Goal: Information Seeking & Learning: Learn about a topic

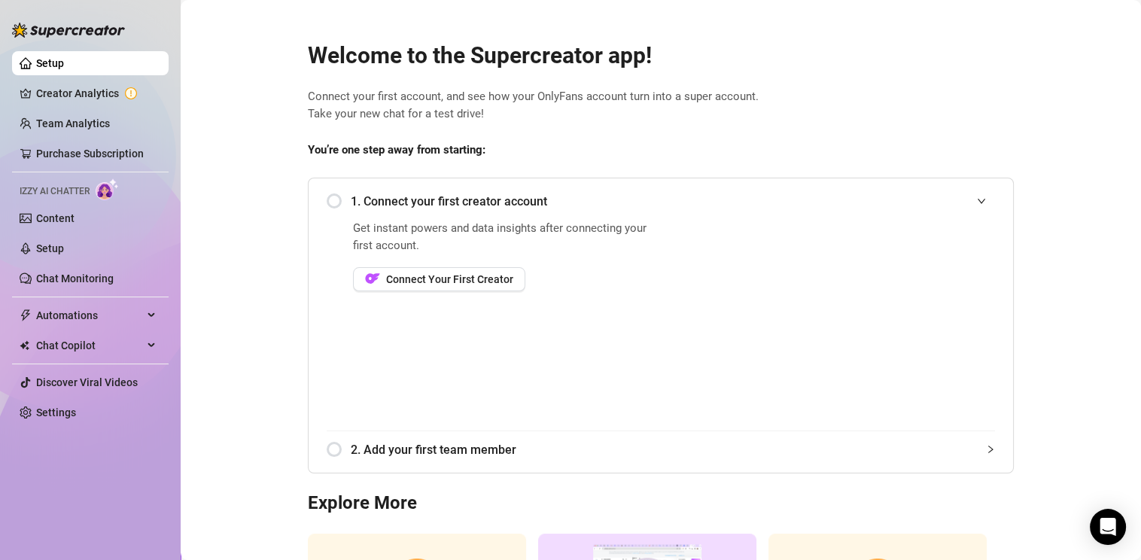
click at [327, 202] on div "1. Connect your first creator account" at bounding box center [661, 201] width 668 height 37
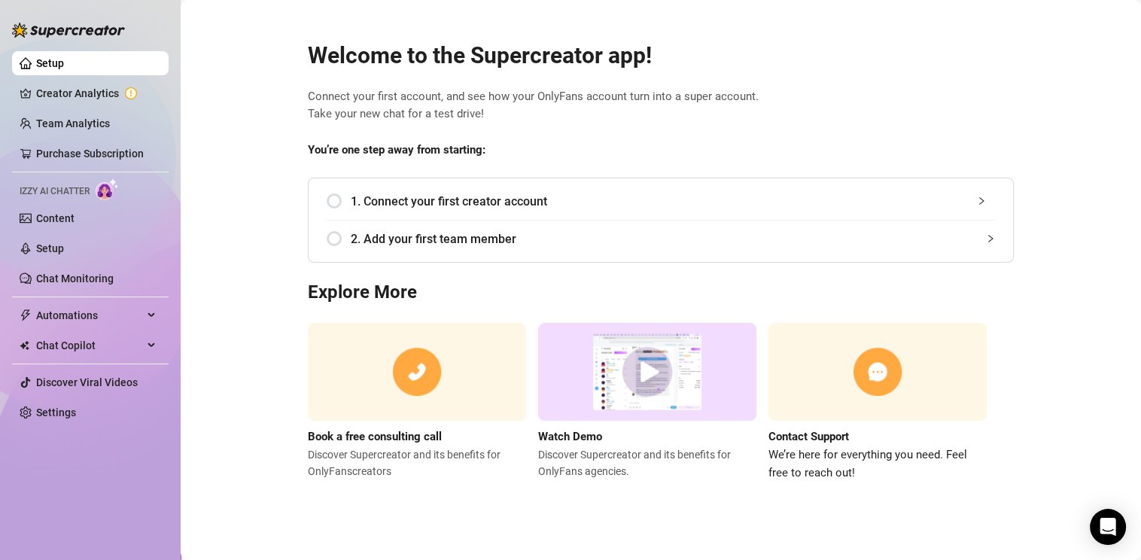
click at [333, 202] on div "1. Connect your first creator account" at bounding box center [661, 201] width 668 height 37
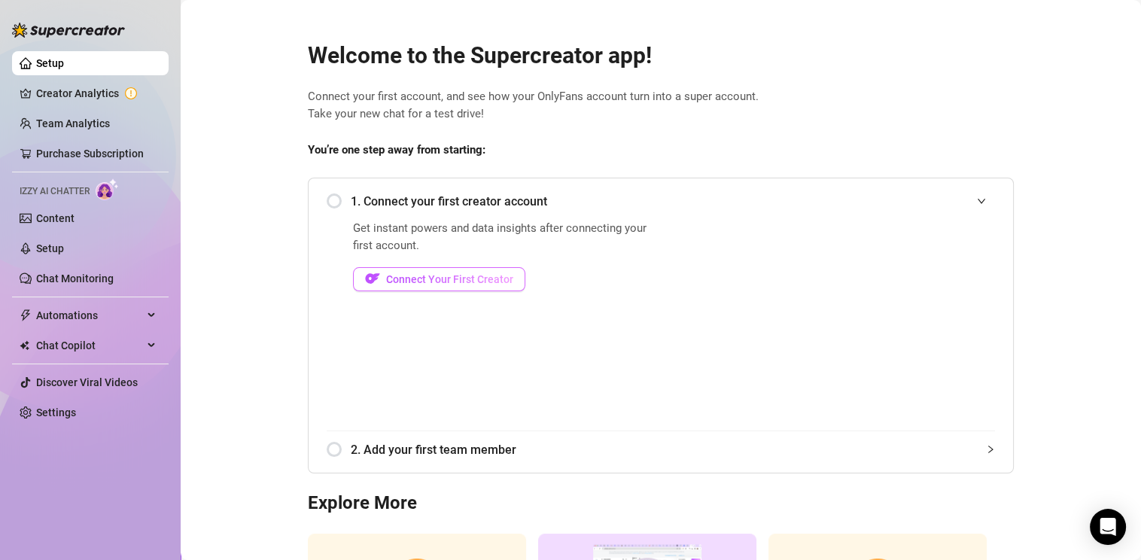
click at [435, 278] on span "Connect Your First Creator" at bounding box center [449, 279] width 127 height 12
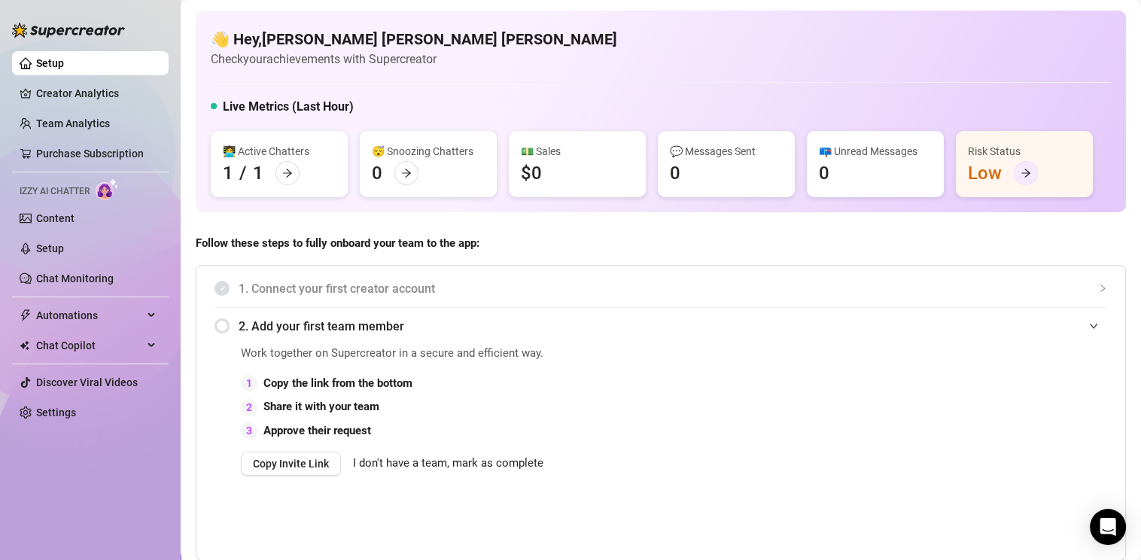
click at [1025, 176] on icon "arrow-right" at bounding box center [1026, 173] width 11 height 11
click at [56, 68] on link "Setup" at bounding box center [50, 63] width 28 height 12
click at [84, 160] on link "Purchase Subscription" at bounding box center [90, 154] width 108 height 12
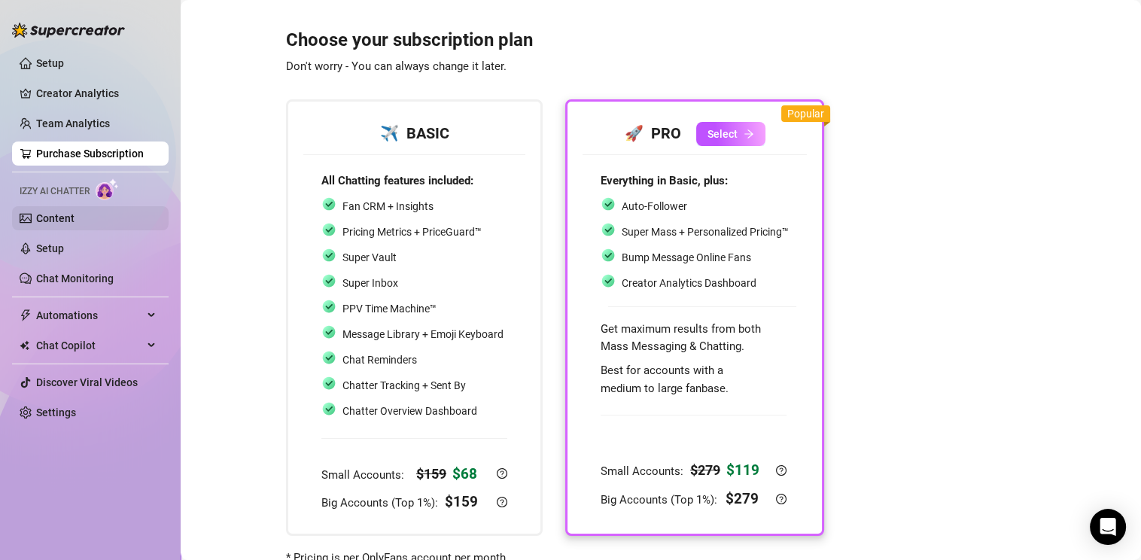
click at [54, 217] on link "Content" at bounding box center [55, 218] width 38 height 12
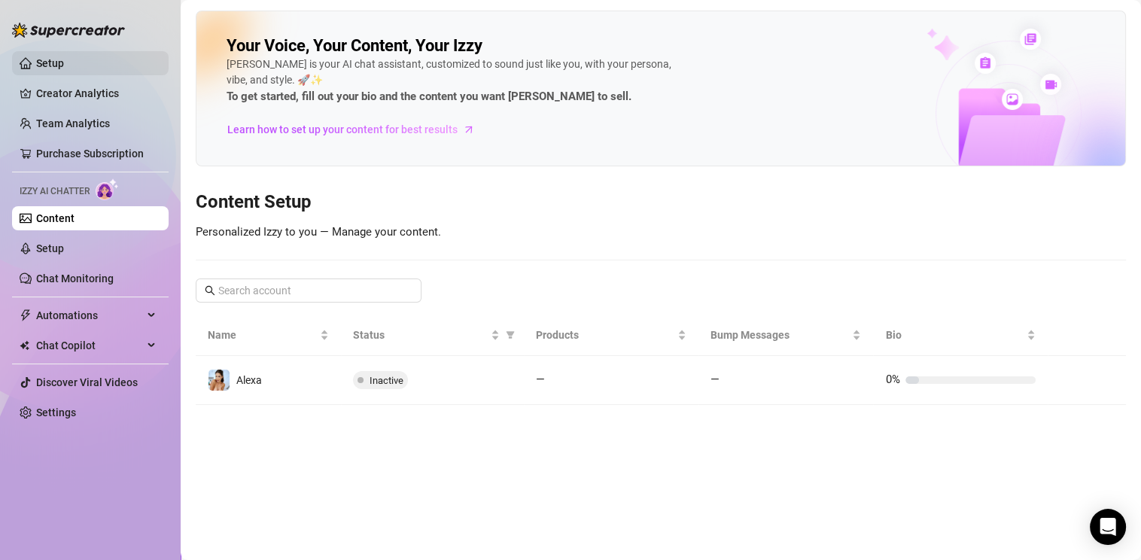
click at [36, 68] on link "Setup" at bounding box center [50, 63] width 28 height 12
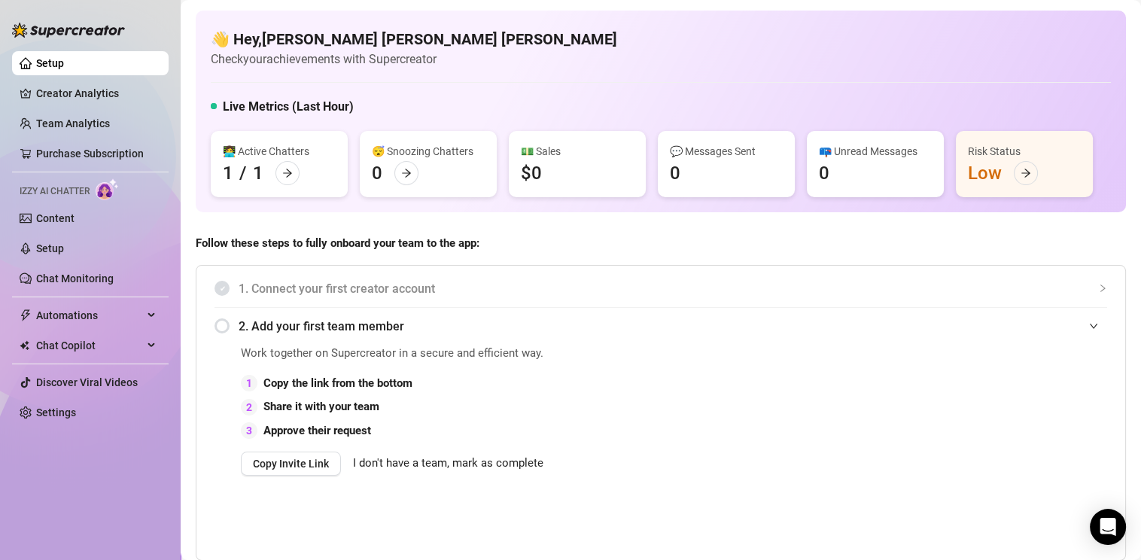
click at [732, 46] on div "👋 Hey, [PERSON_NAME] [PERSON_NAME] [PERSON_NAME] Check your achievements with S…" at bounding box center [661, 49] width 900 height 40
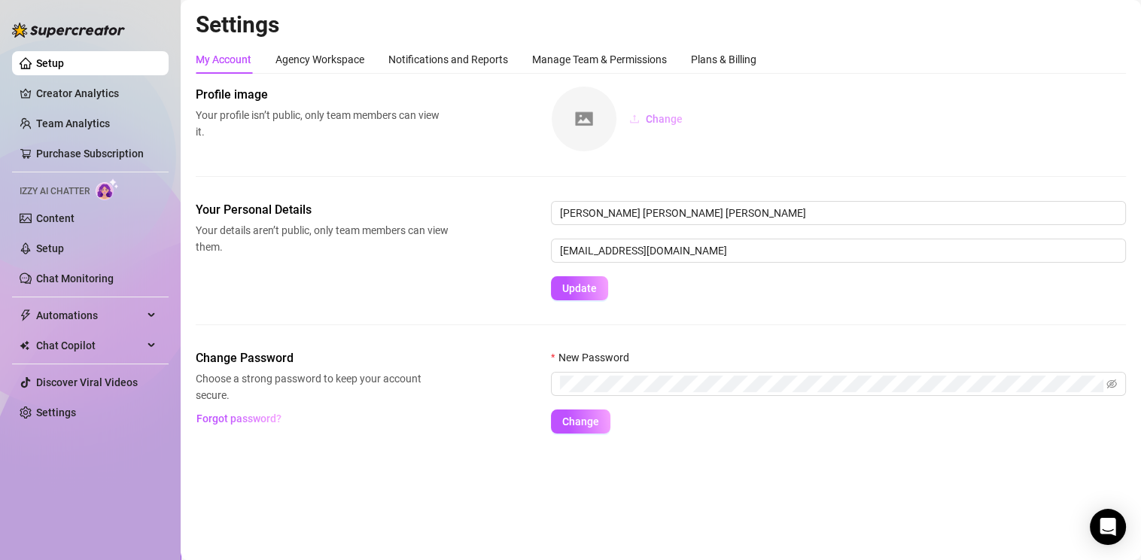
click at [669, 120] on span "Change" at bounding box center [664, 119] width 37 height 12
drag, startPoint x: 701, startPoint y: 212, endPoint x: 552, endPoint y: 213, distance: 149.0
click at [552, 213] on input "[PERSON_NAME] [PERSON_NAME] [PERSON_NAME]" at bounding box center [838, 213] width 575 height 24
type input "A"
type input "[PERSON_NAME]"
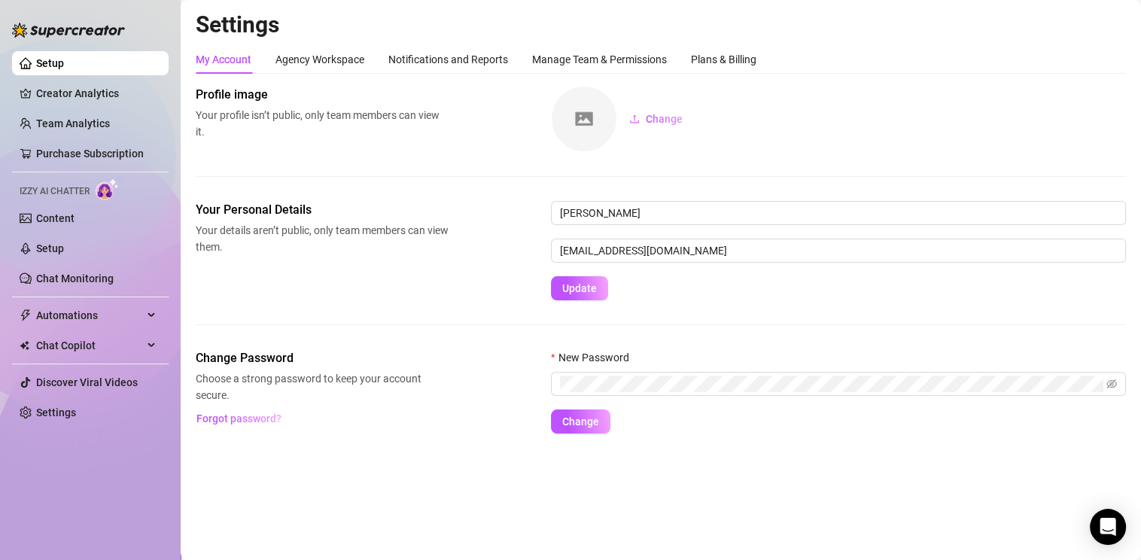
click at [299, 275] on div "Your Personal Details Your details aren’t public, only team members can view th…" at bounding box center [661, 250] width 930 height 99
click at [578, 290] on span "Update" at bounding box center [579, 288] width 35 height 12
click at [321, 60] on div "Agency Workspace" at bounding box center [319, 59] width 89 height 17
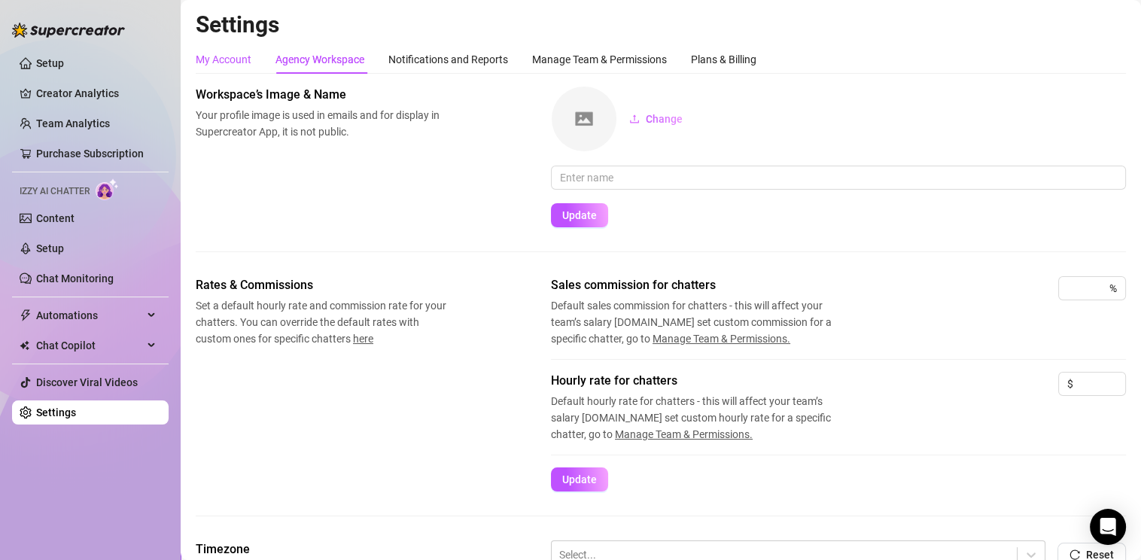
click at [220, 58] on div "My Account" at bounding box center [224, 59] width 56 height 17
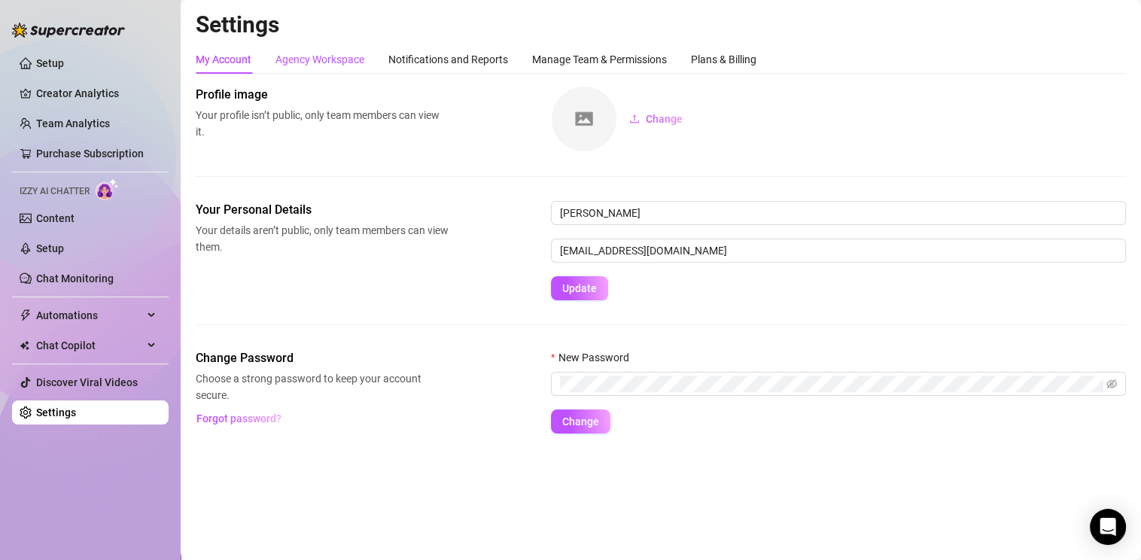
click at [333, 56] on div "Agency Workspace" at bounding box center [319, 59] width 89 height 17
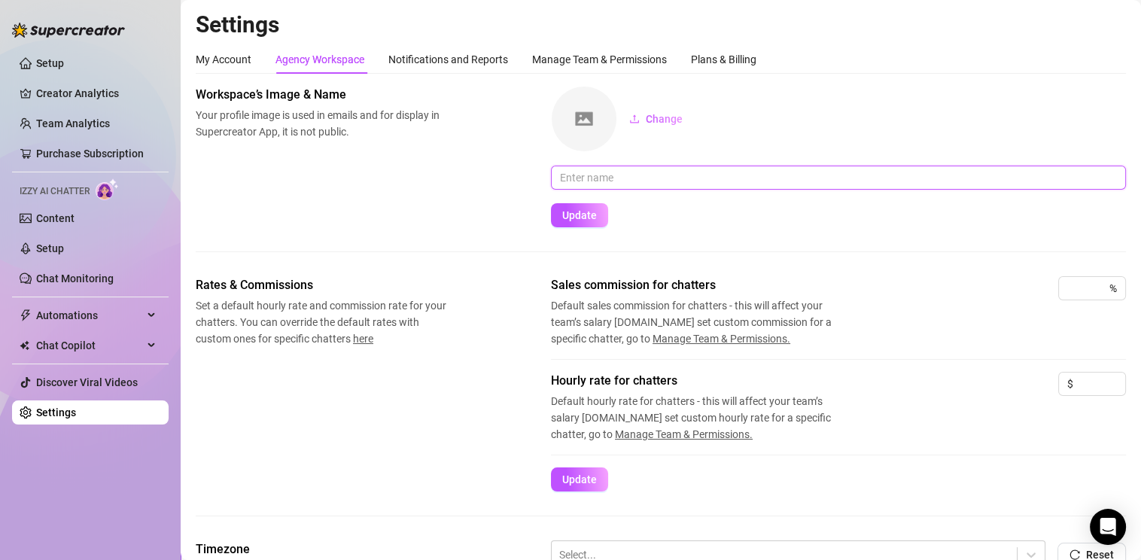
click at [603, 181] on input "text" at bounding box center [838, 178] width 575 height 24
type input "[PERSON_NAME]"
click at [420, 202] on div "Workspace’s Image & Name Your profile image is used in emails and for display i…" at bounding box center [661, 157] width 930 height 142
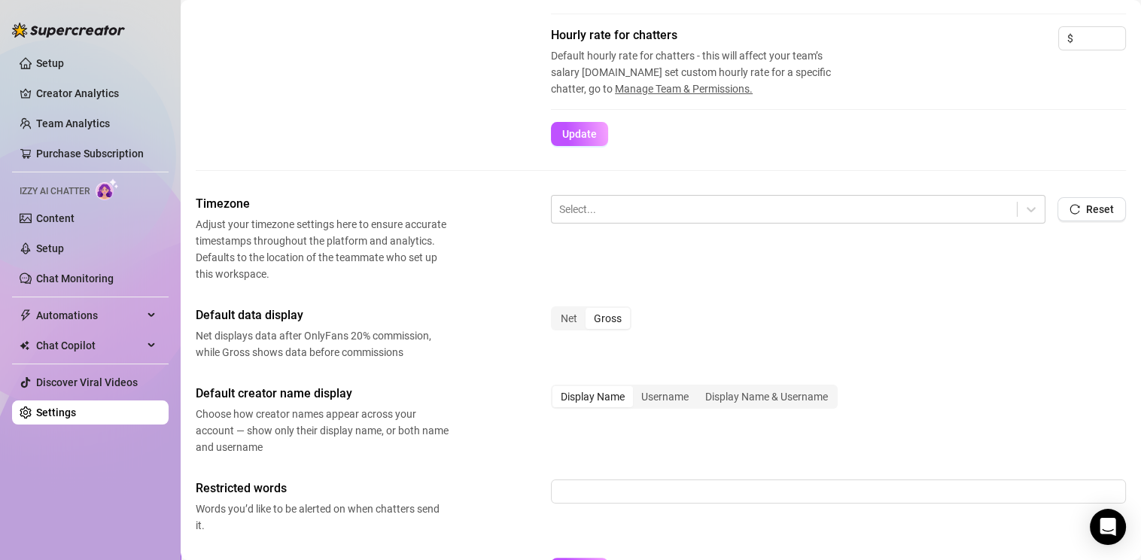
scroll to position [376, 0]
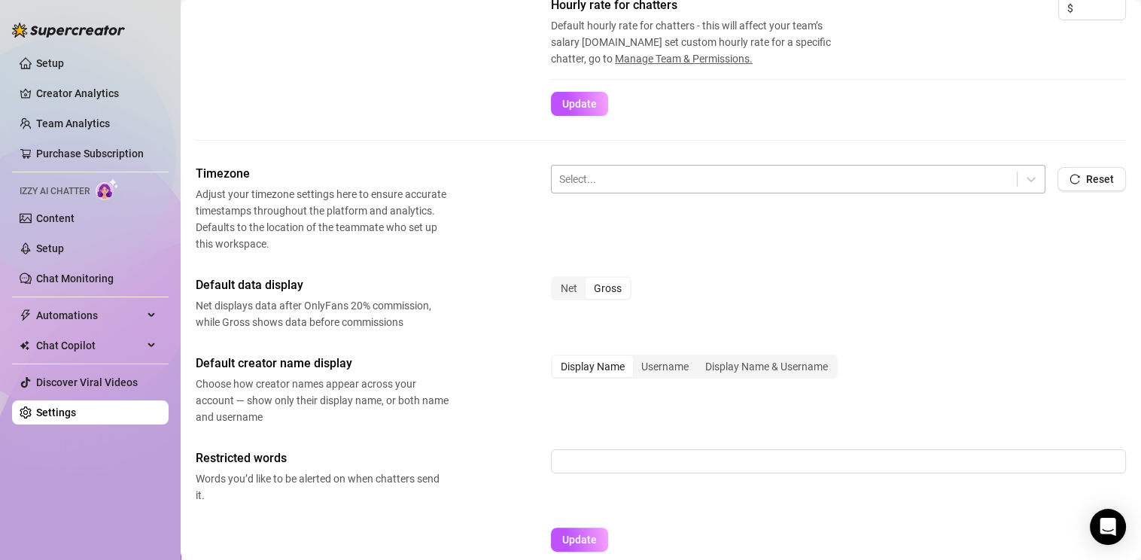
click at [869, 172] on div at bounding box center [784, 179] width 450 height 20
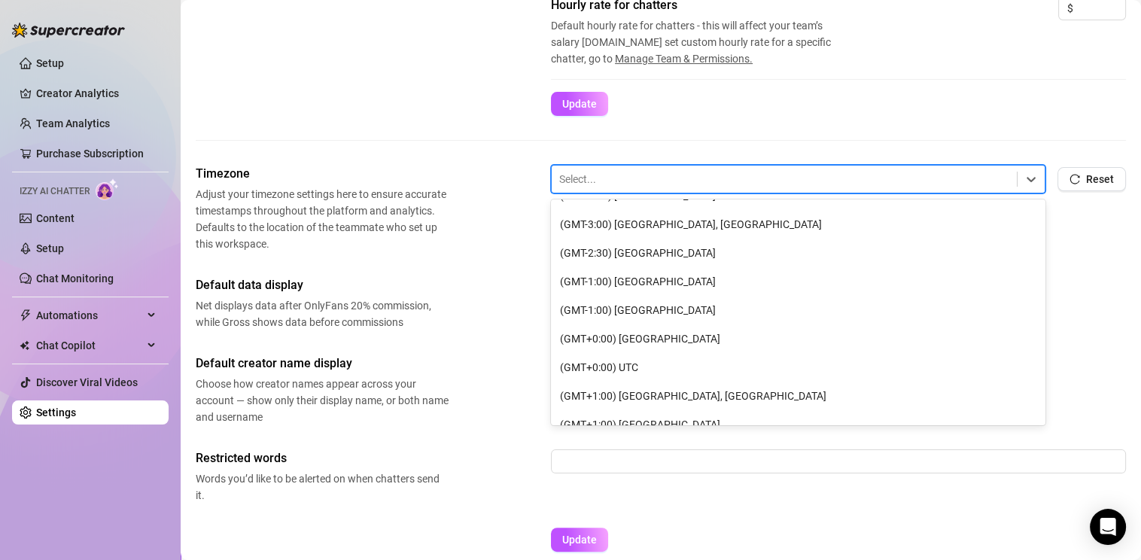
scroll to position [533, 0]
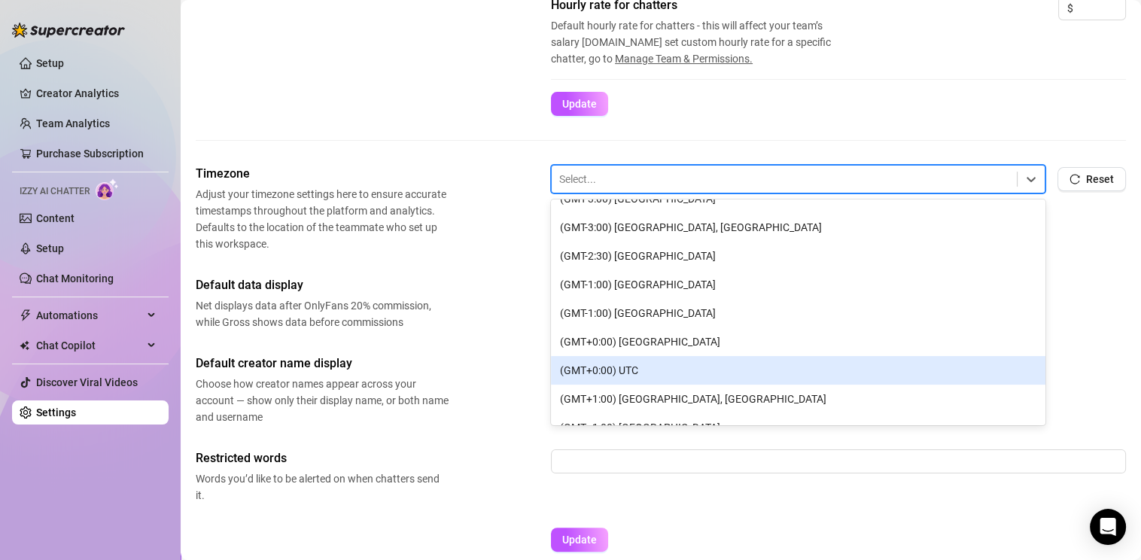
click at [651, 366] on div "(GMT+0:00) UTC" at bounding box center [798, 370] width 495 height 29
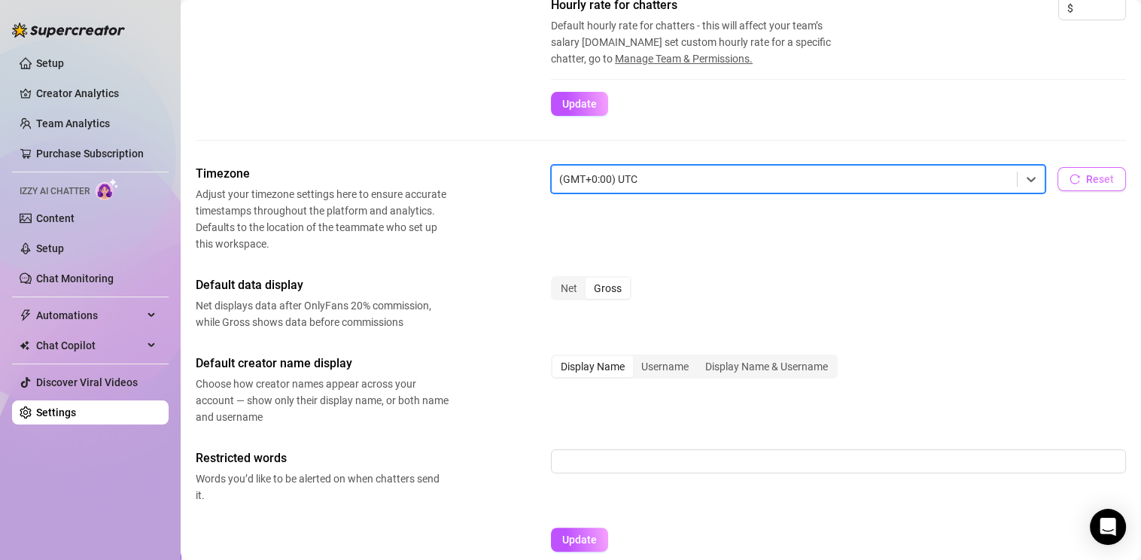
click at [1084, 169] on button "Reset" at bounding box center [1092, 179] width 68 height 24
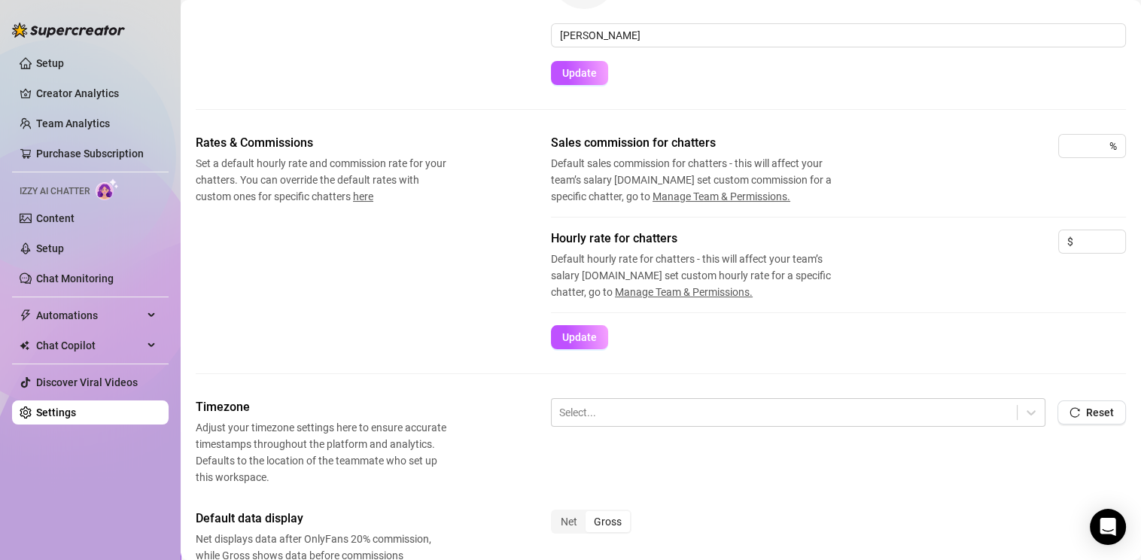
scroll to position [0, 0]
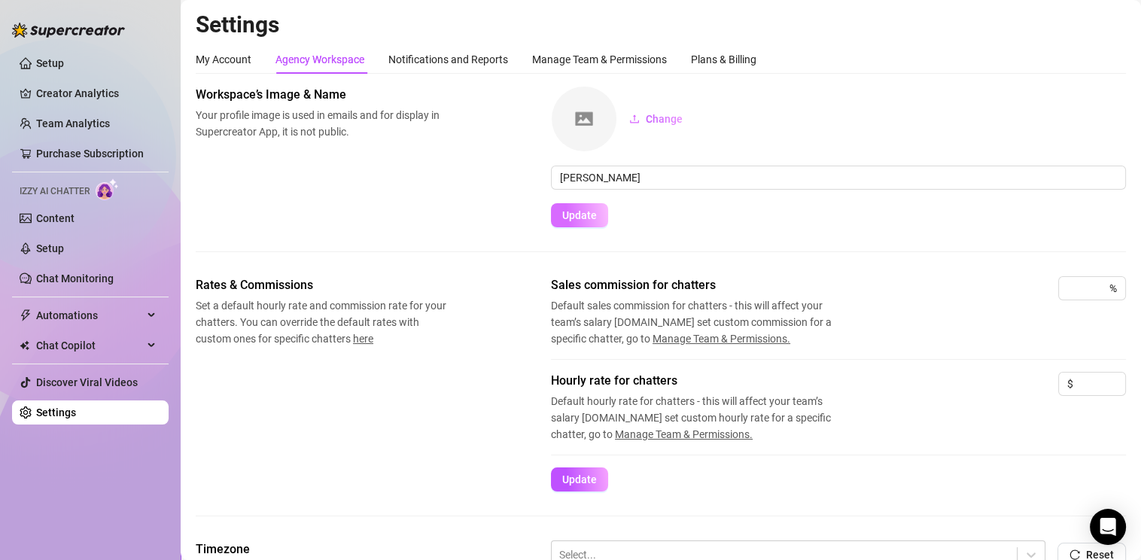
click at [580, 214] on span "Update" at bounding box center [579, 215] width 35 height 12
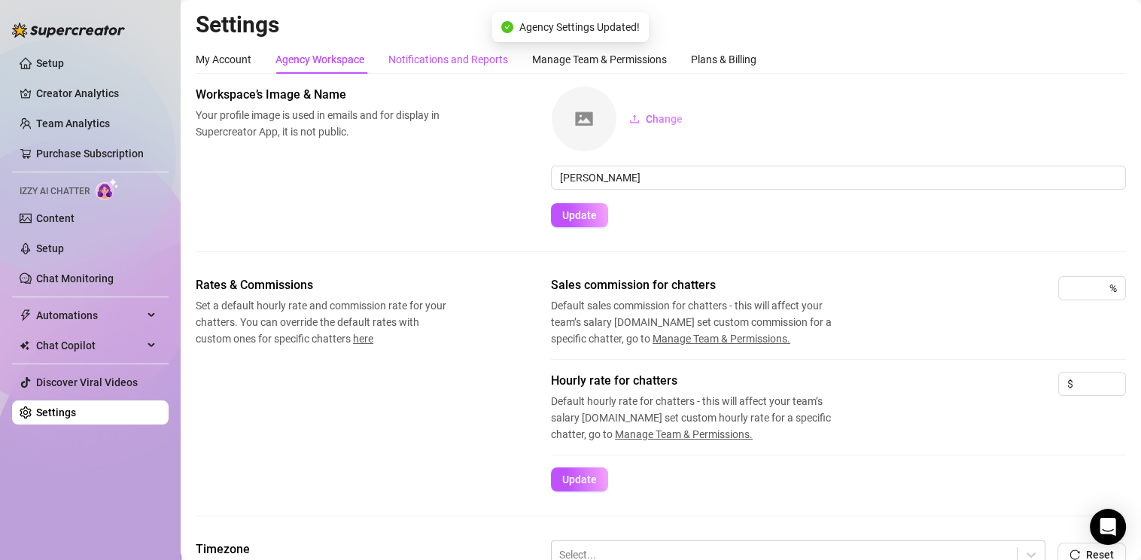
click at [452, 59] on div "Notifications and Reports" at bounding box center [448, 59] width 120 height 17
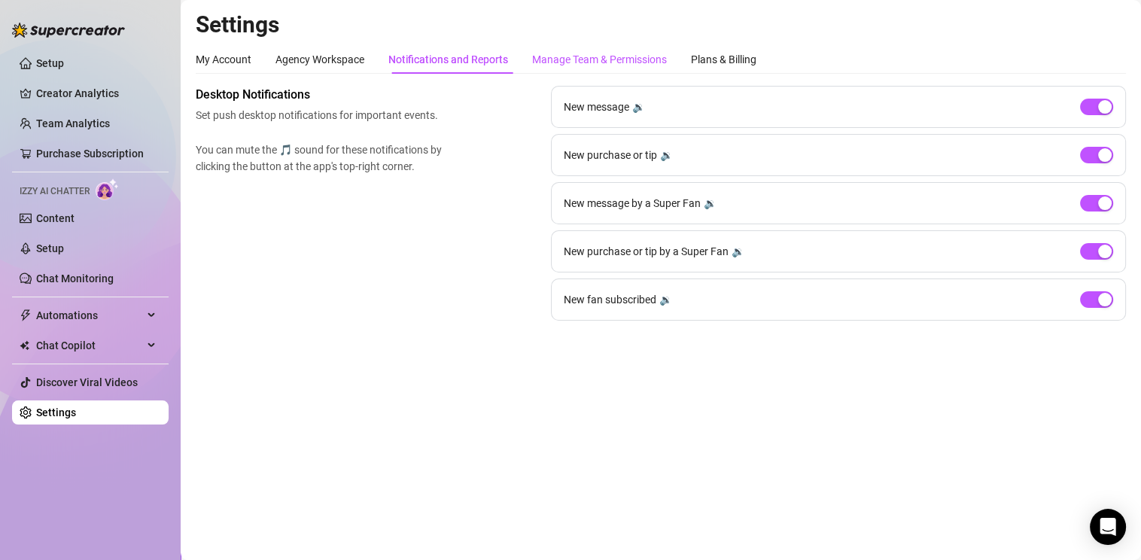
click at [595, 56] on div "Manage Team & Permissions" at bounding box center [599, 59] width 135 height 17
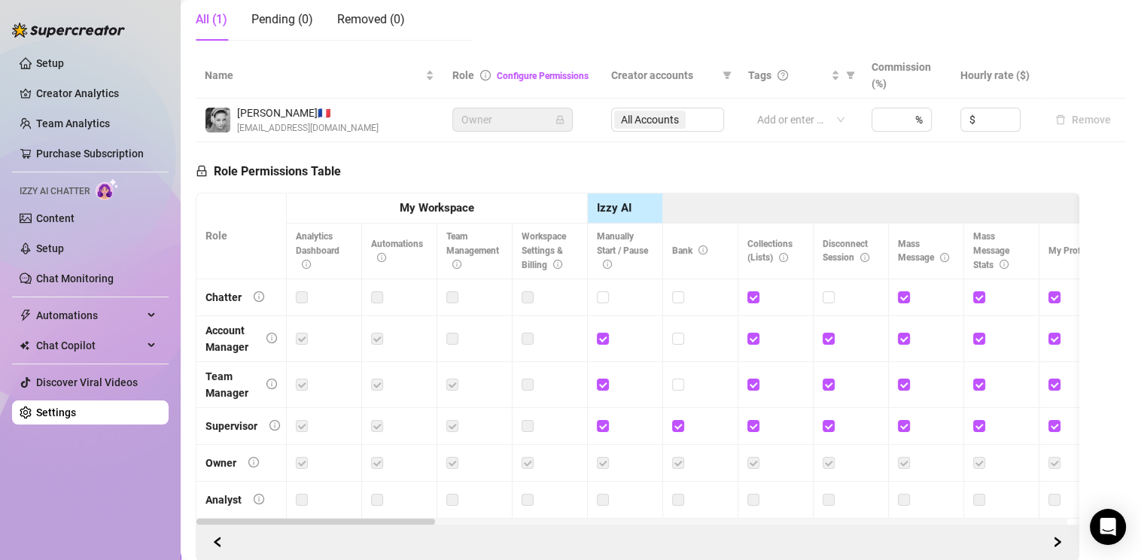
scroll to position [353, 0]
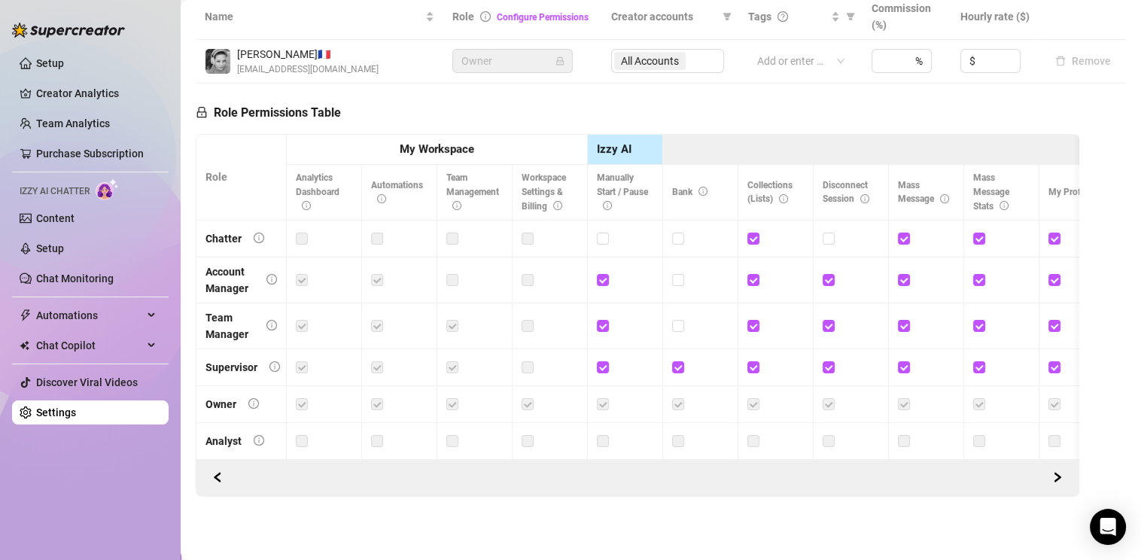
click at [674, 396] on label at bounding box center [678, 404] width 12 height 17
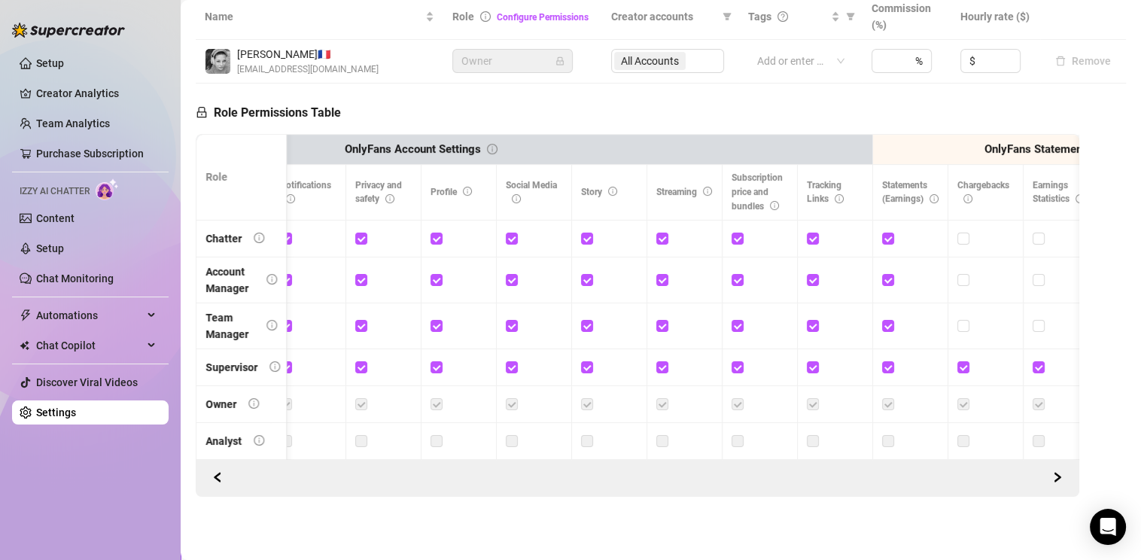
scroll to position [0, 0]
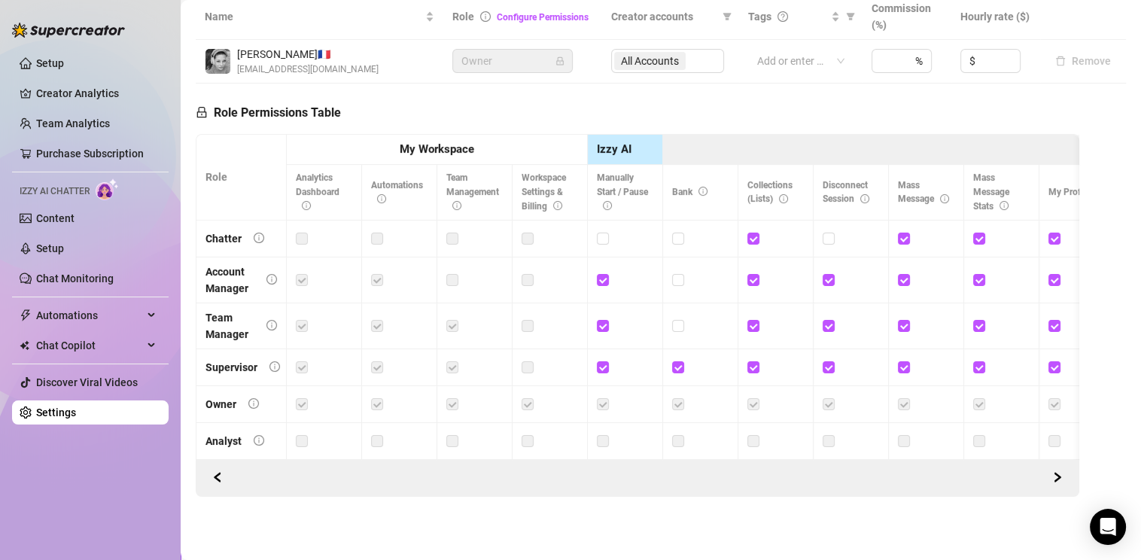
click at [284, 528] on main "Settings My Account Agency Workspace Notifications and Reports Manage Team & Pe…" at bounding box center [661, 108] width 960 height 903
click at [64, 59] on link "Setup" at bounding box center [50, 63] width 28 height 12
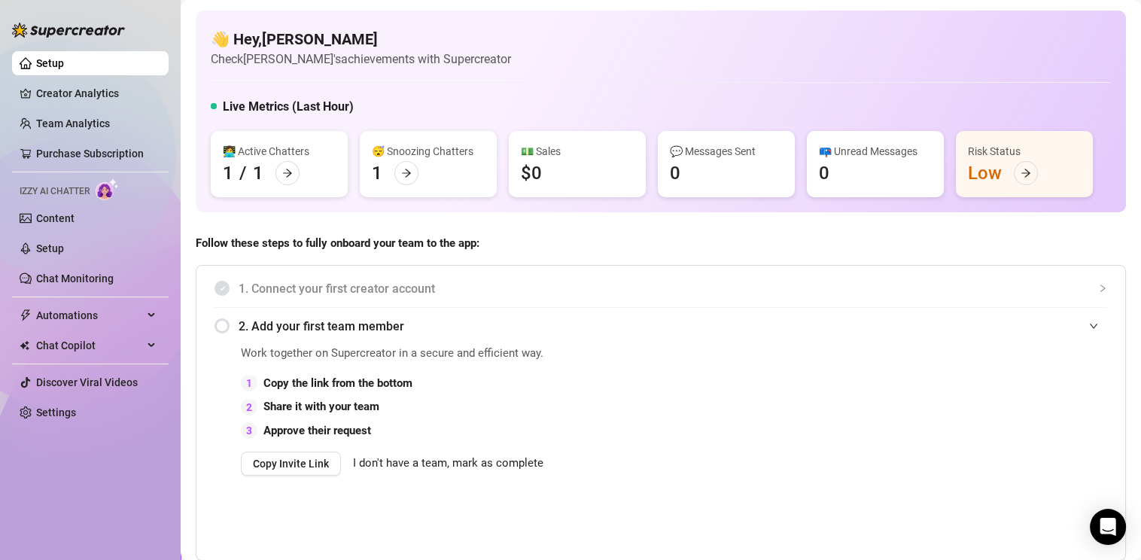
click at [46, 246] on link "Setup" at bounding box center [50, 248] width 28 height 12
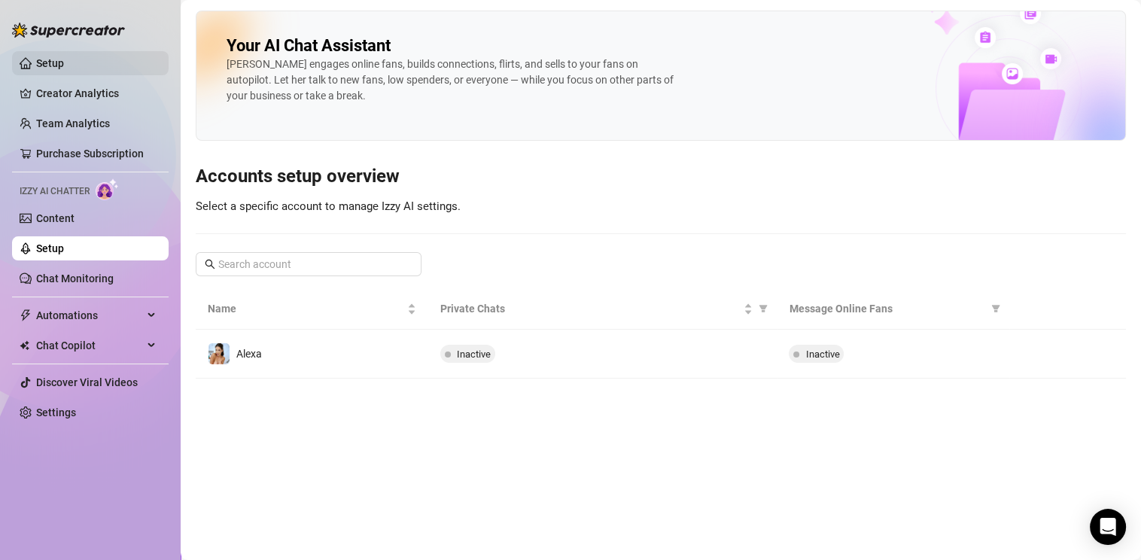
click at [55, 66] on link "Setup" at bounding box center [50, 63] width 28 height 12
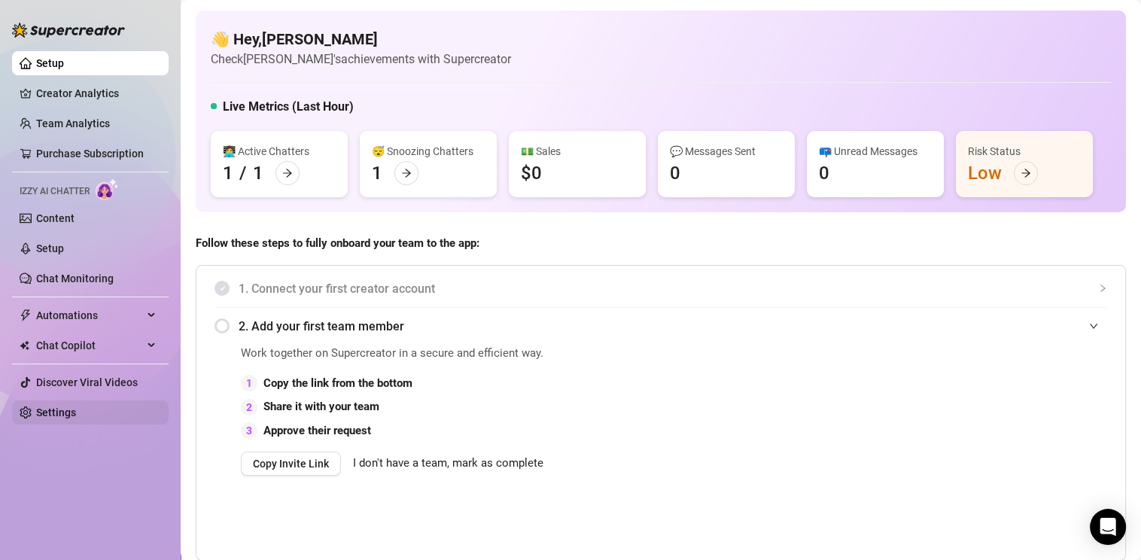
click at [55, 414] on link "Settings" at bounding box center [56, 412] width 40 height 12
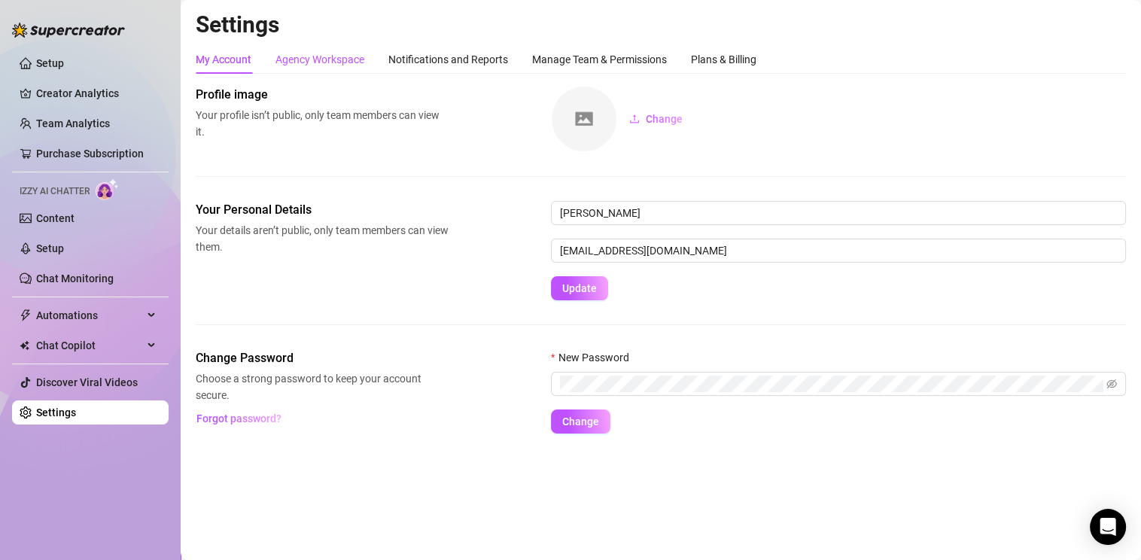
click at [327, 59] on div "Agency Workspace" at bounding box center [319, 59] width 89 height 17
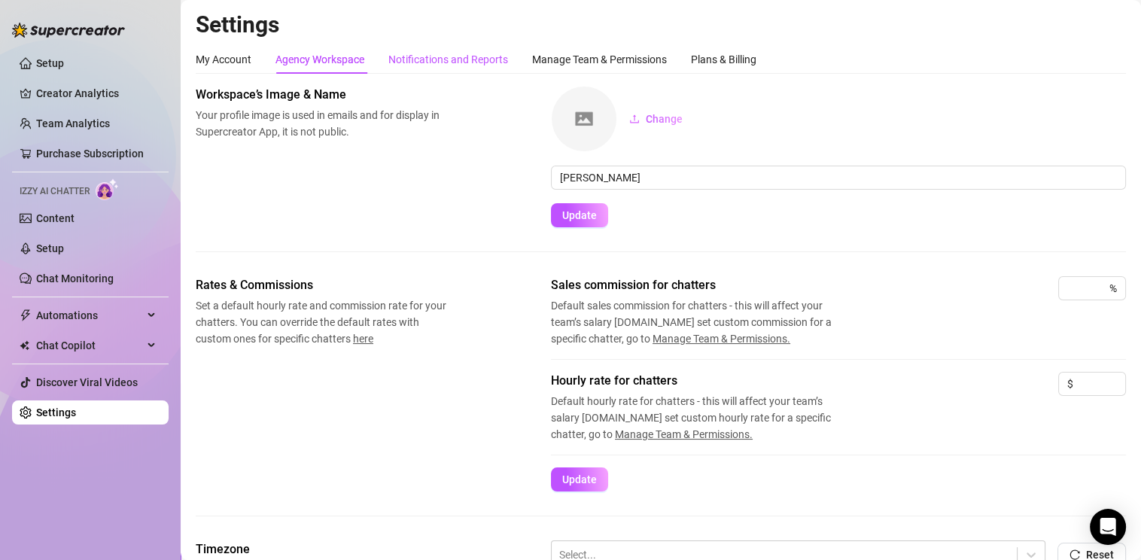
click at [446, 63] on div "Notifications and Reports" at bounding box center [448, 59] width 120 height 17
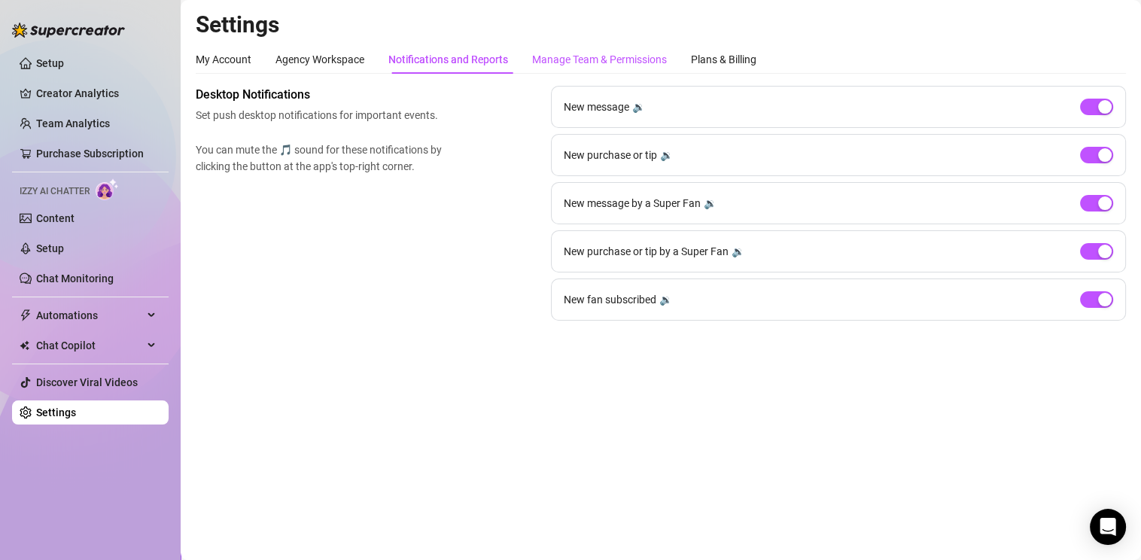
click at [598, 56] on div "Manage Team & Permissions" at bounding box center [599, 59] width 135 height 17
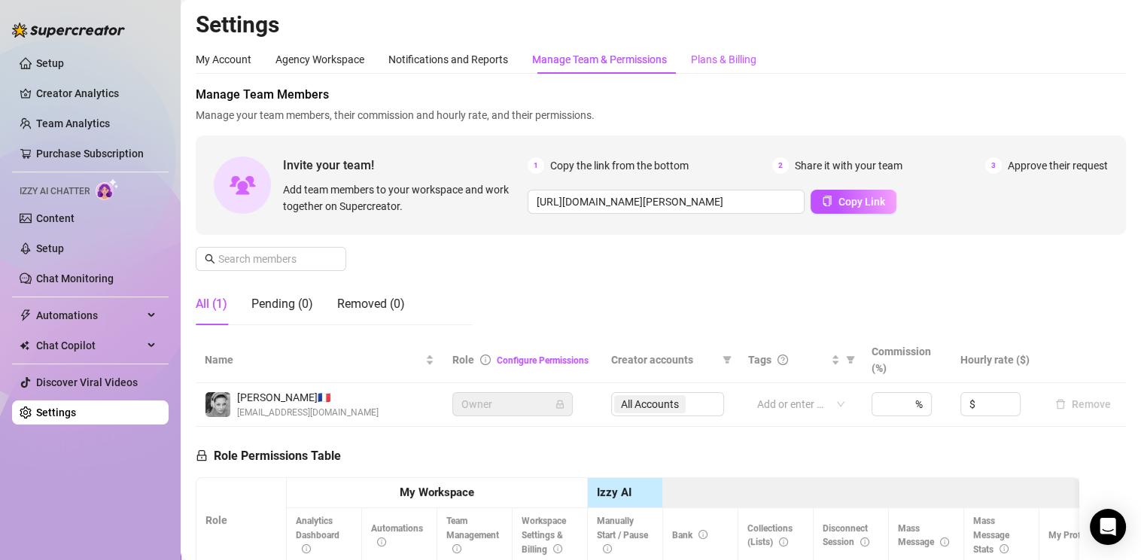
click at [727, 53] on div "Plans & Billing" at bounding box center [723, 59] width 65 height 17
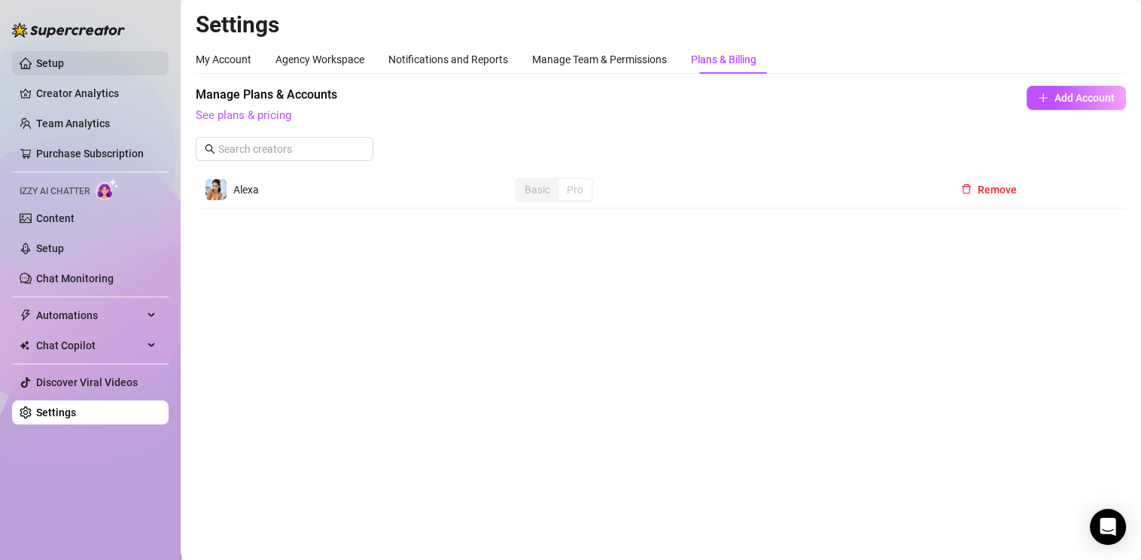
click at [64, 62] on link "Setup" at bounding box center [50, 63] width 28 height 12
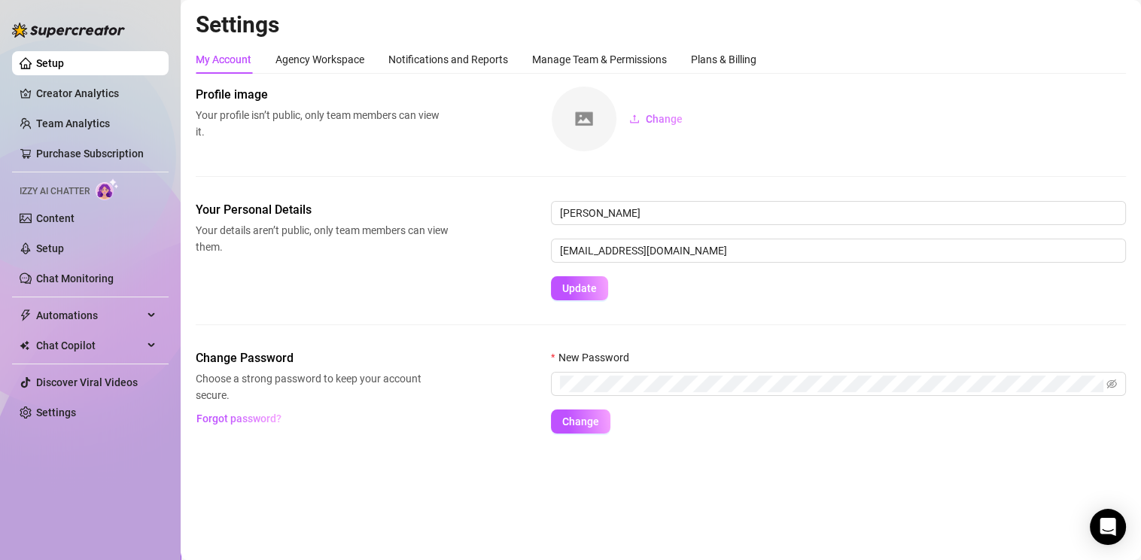
click at [1092, 39] on div "Settings My Account Agency Workspace Notifications and Reports Manage Team & Pe…" at bounding box center [661, 231] width 930 height 441
click at [88, 315] on span "Automations" at bounding box center [89, 315] width 107 height 24
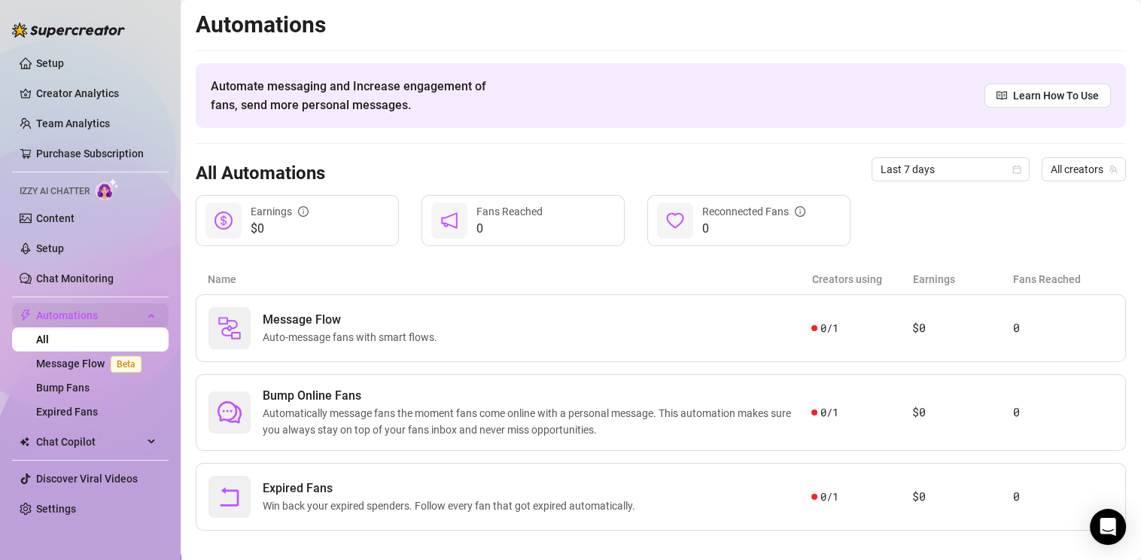
click at [113, 311] on span "Automations" at bounding box center [89, 315] width 107 height 24
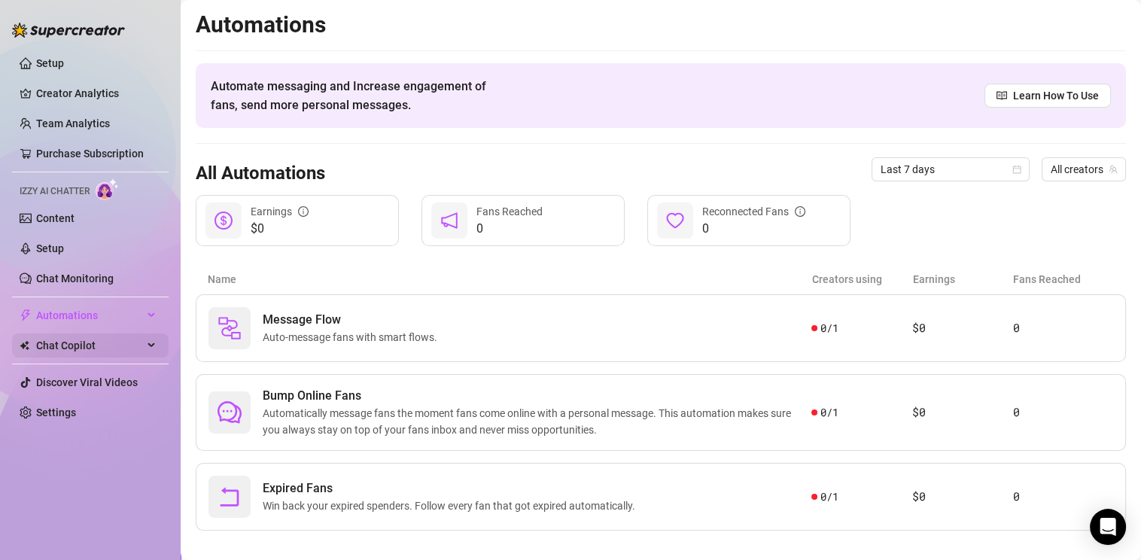
click at [156, 345] on div "Chat Copilot" at bounding box center [90, 345] width 157 height 24
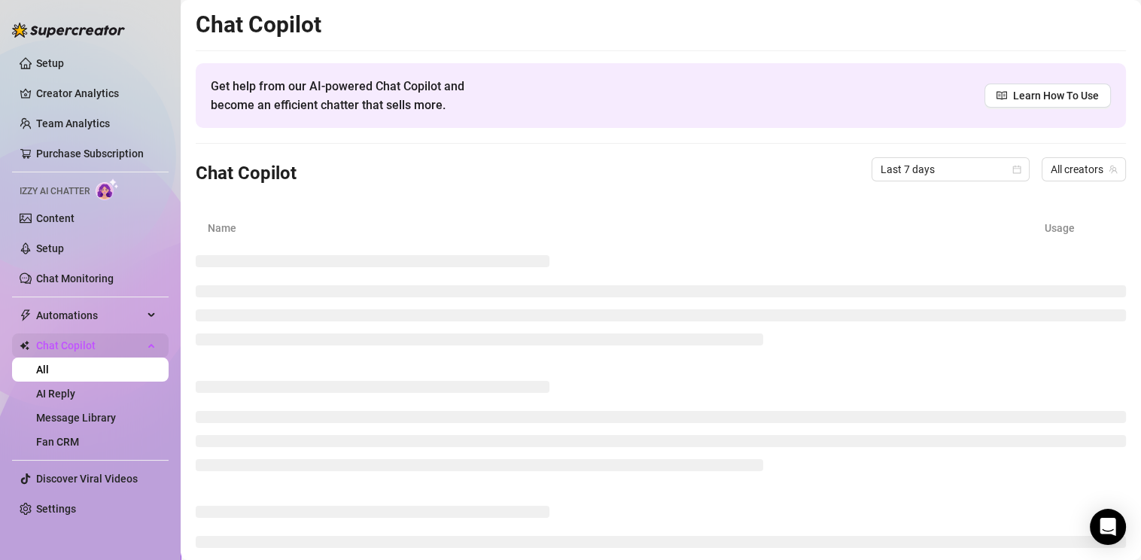
click at [156, 345] on div "Chat Copilot" at bounding box center [90, 345] width 157 height 24
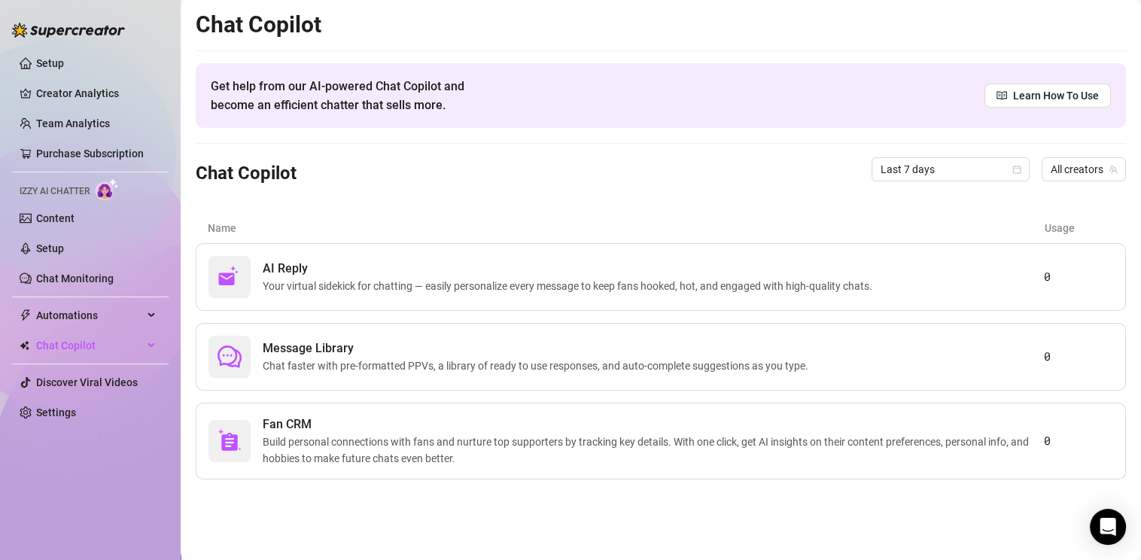
drag, startPoint x: 1135, startPoint y: 469, endPoint x: 1138, endPoint y: 558, distance: 89.6
click at [1139, 559] on html "Setup Creator Analytics Team Analytics Purchase Subscription Izzy AI Chatter Co…" at bounding box center [570, 280] width 1141 height 560
click at [59, 63] on link "Setup" at bounding box center [50, 63] width 28 height 12
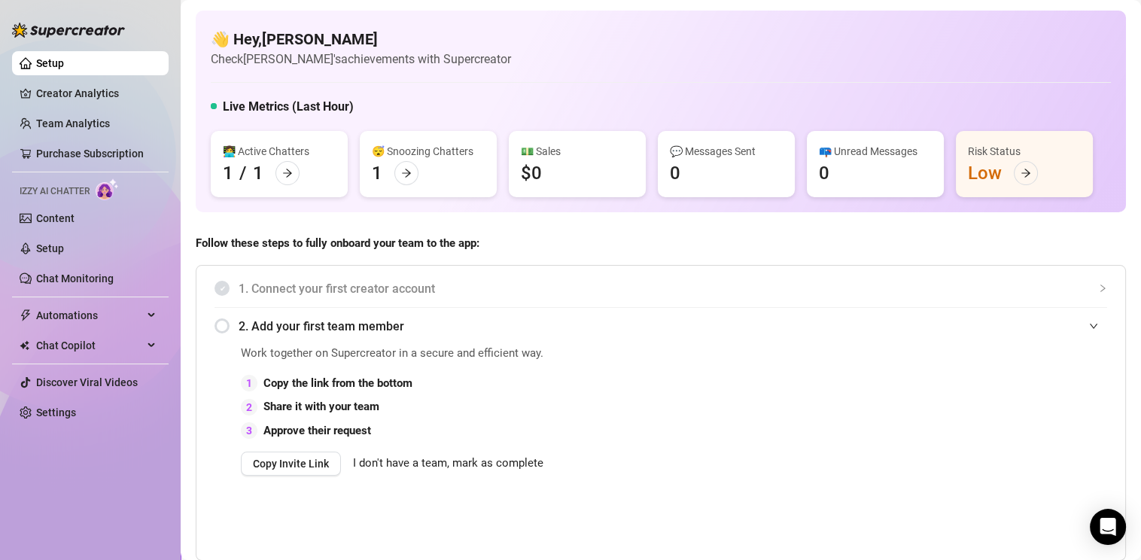
click at [473, 465] on span "I don't have a team, mark as complete" at bounding box center [448, 464] width 190 height 18
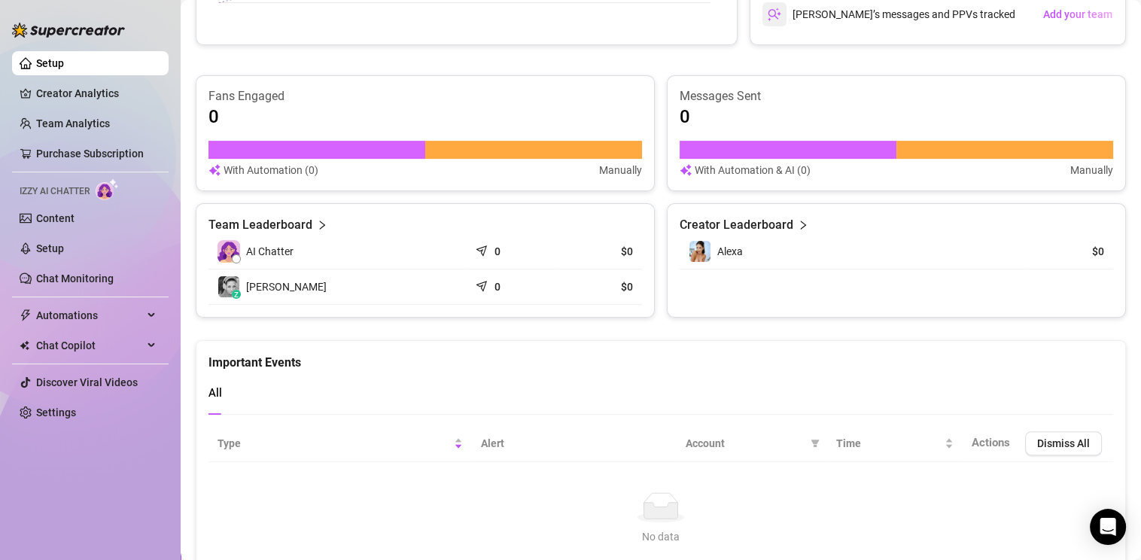
scroll to position [523, 0]
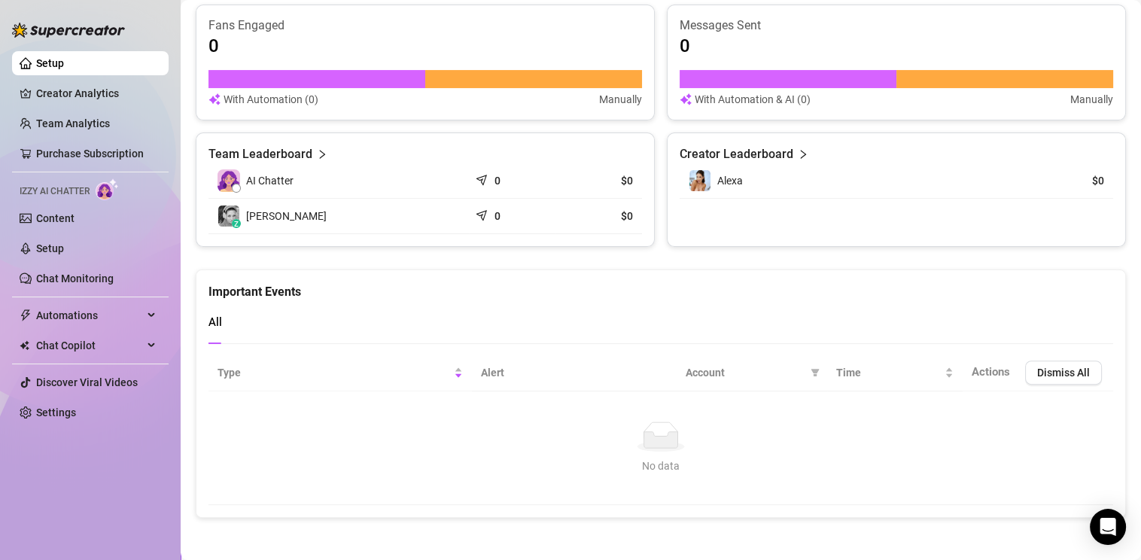
click at [286, 187] on span "AI Chatter" at bounding box center [269, 180] width 47 height 17
click at [238, 187] on div at bounding box center [236, 188] width 9 height 9
click at [269, 183] on span "AI Chatter" at bounding box center [269, 180] width 47 height 17
click at [318, 153] on icon "right" at bounding box center [322, 154] width 11 height 11
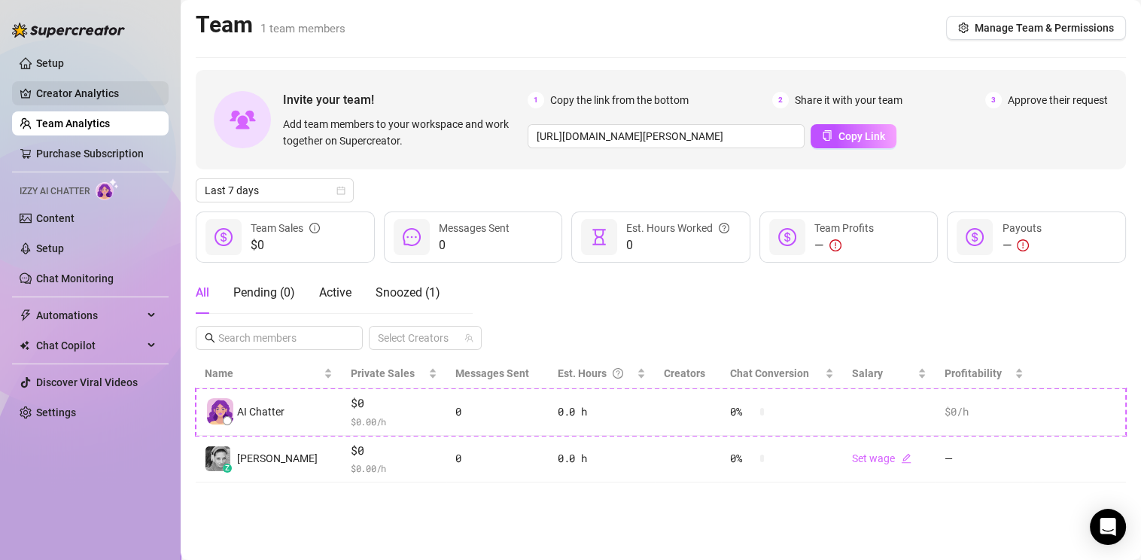
click at [100, 86] on link "Creator Analytics" at bounding box center [96, 93] width 120 height 24
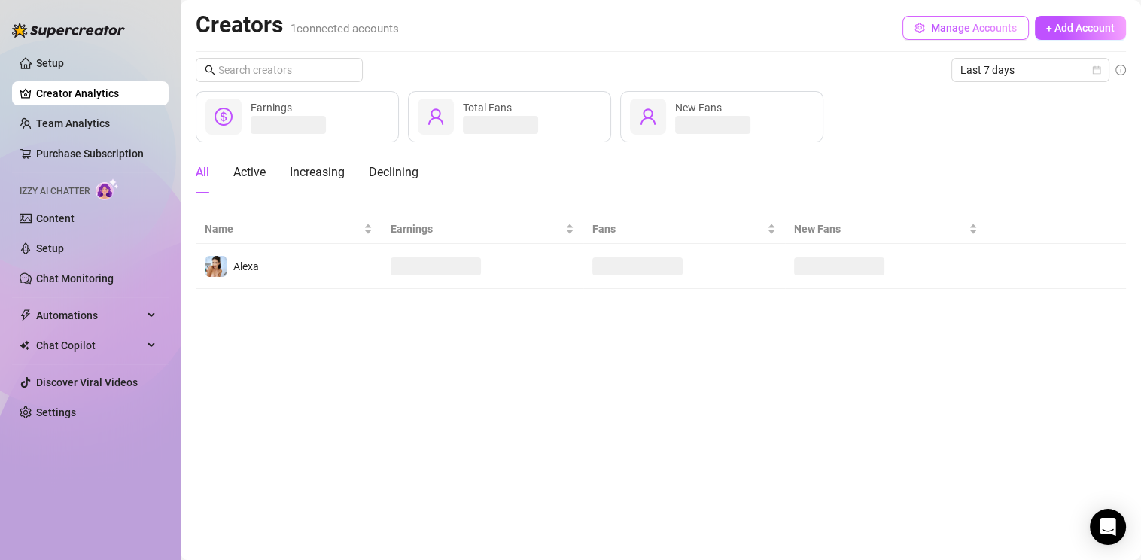
click at [922, 27] on icon "setting" at bounding box center [920, 28] width 10 height 11
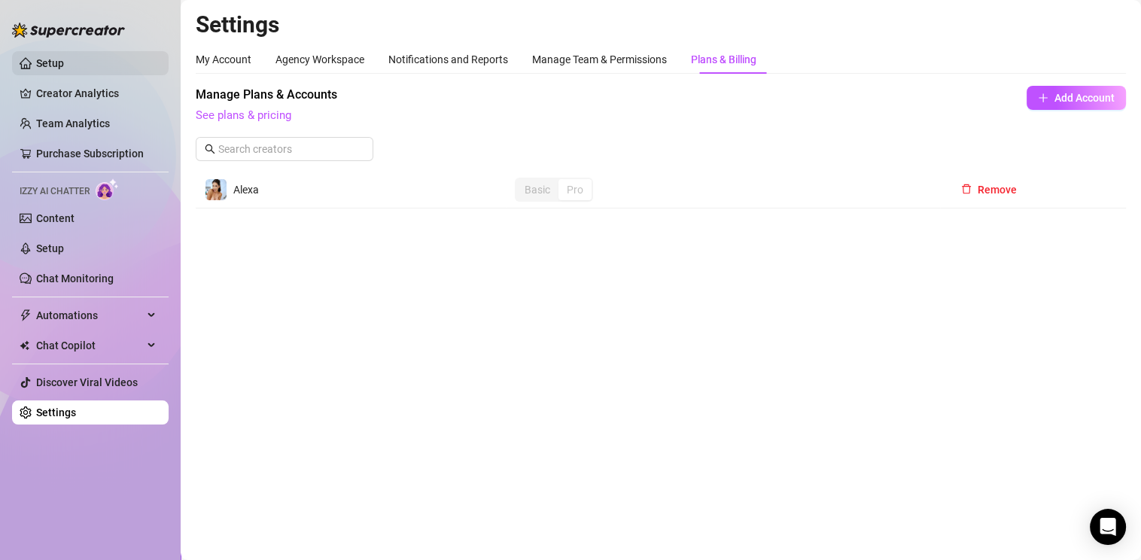
click at [64, 58] on link "Setup" at bounding box center [50, 63] width 28 height 12
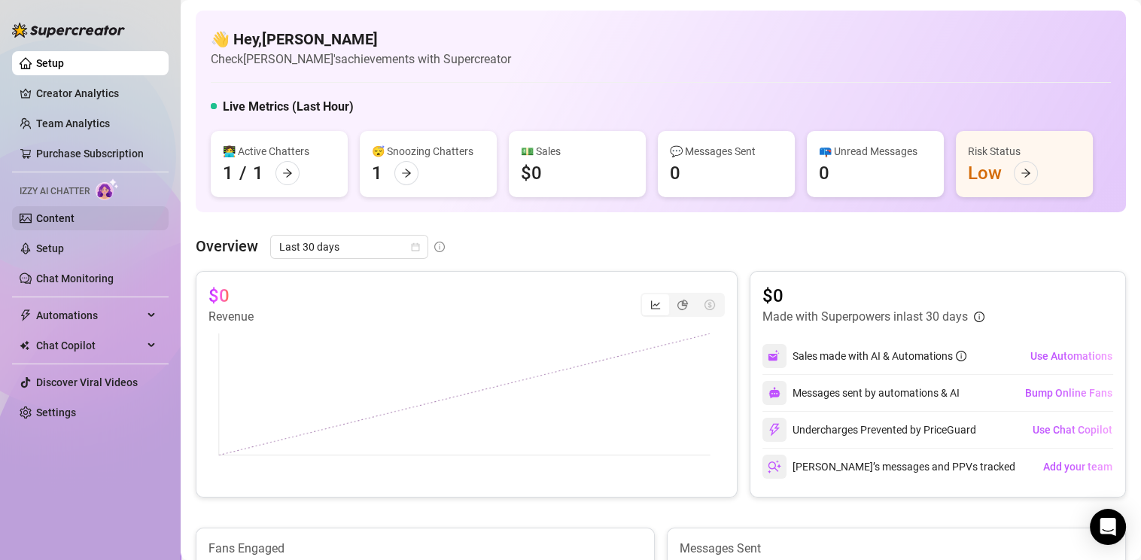
click at [58, 218] on link "Content" at bounding box center [55, 218] width 38 height 12
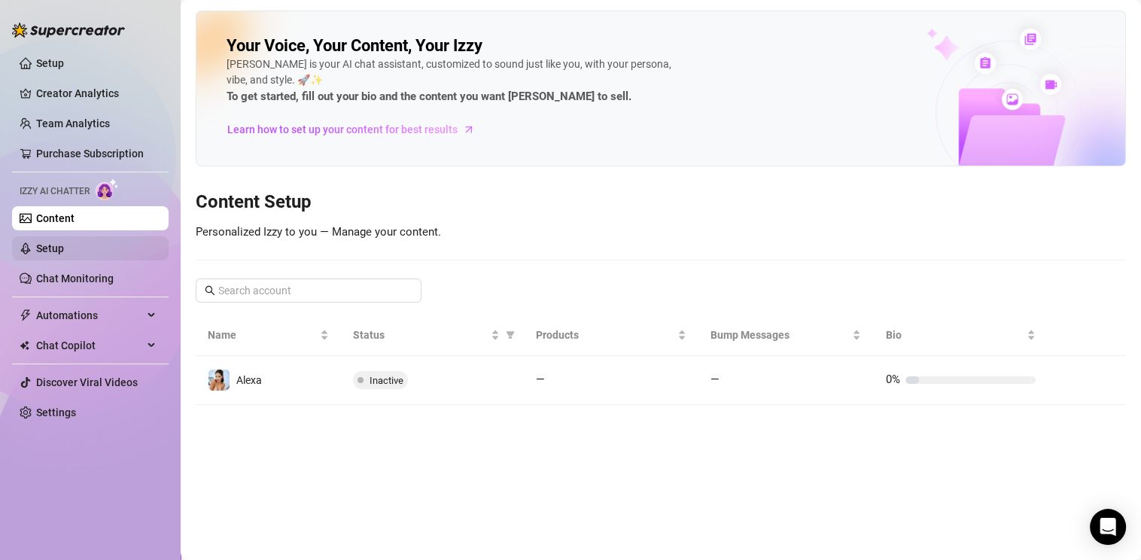
click at [62, 248] on link "Setup" at bounding box center [50, 248] width 28 height 12
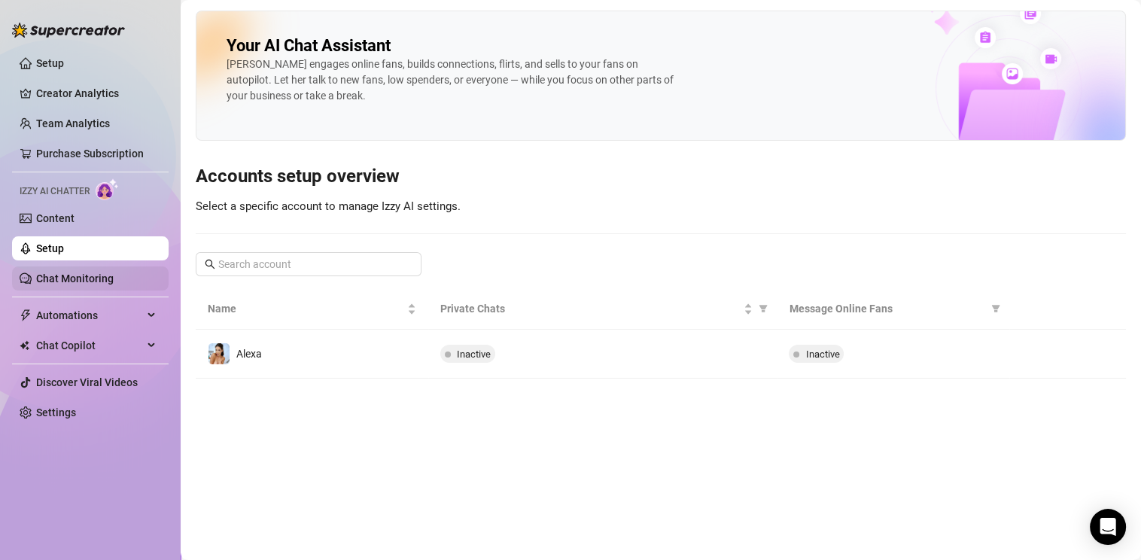
click at [75, 279] on link "Chat Monitoring" at bounding box center [75, 278] width 78 height 12
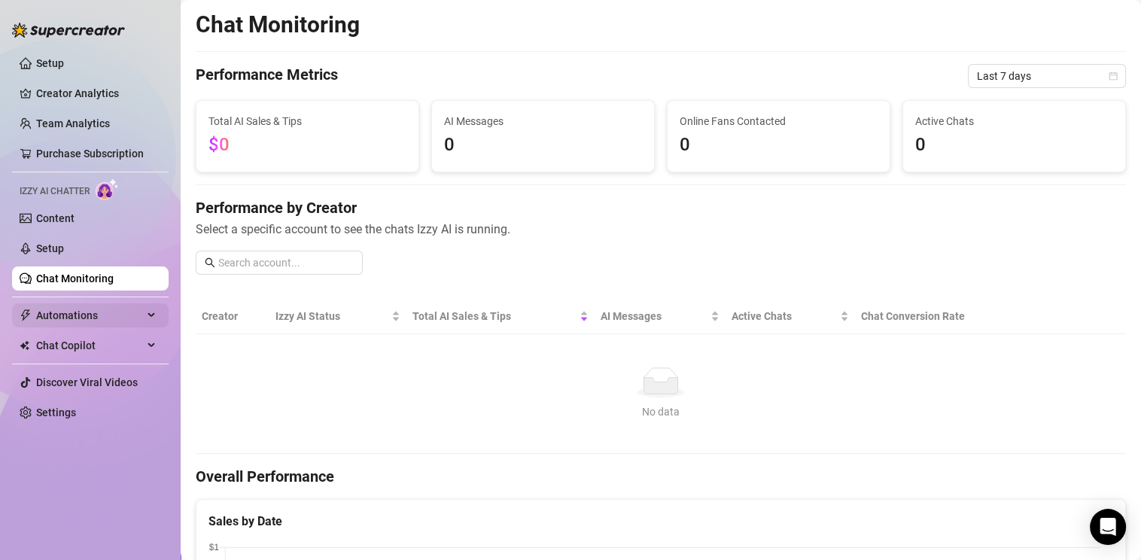
click at [117, 311] on span "Automations" at bounding box center [89, 315] width 107 height 24
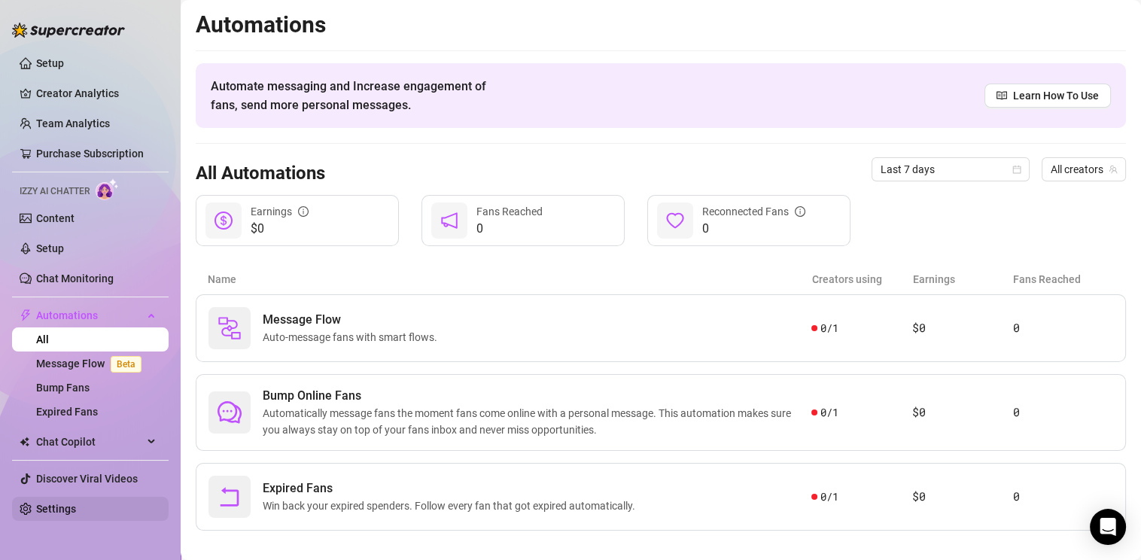
click at [50, 514] on link "Settings" at bounding box center [56, 509] width 40 height 12
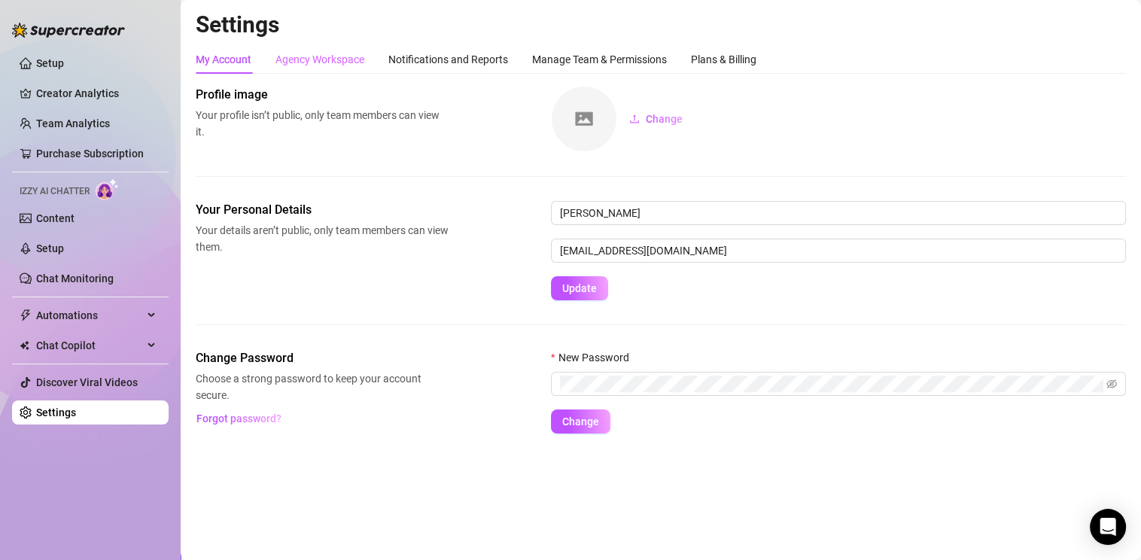
click at [336, 68] on div "Agency Workspace" at bounding box center [319, 59] width 89 height 29
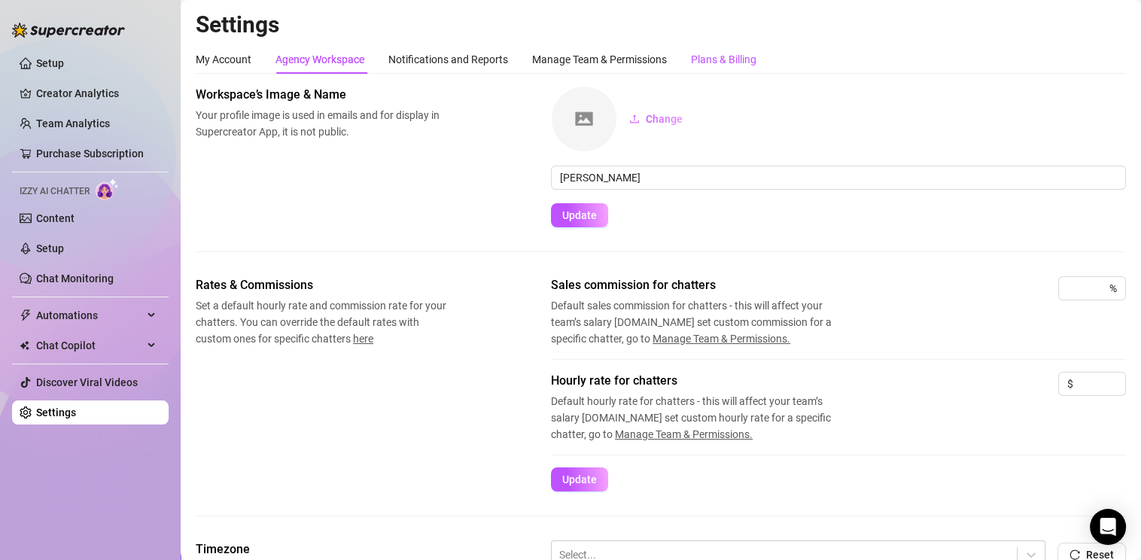
click at [714, 59] on div "Plans & Billing" at bounding box center [723, 59] width 65 height 17
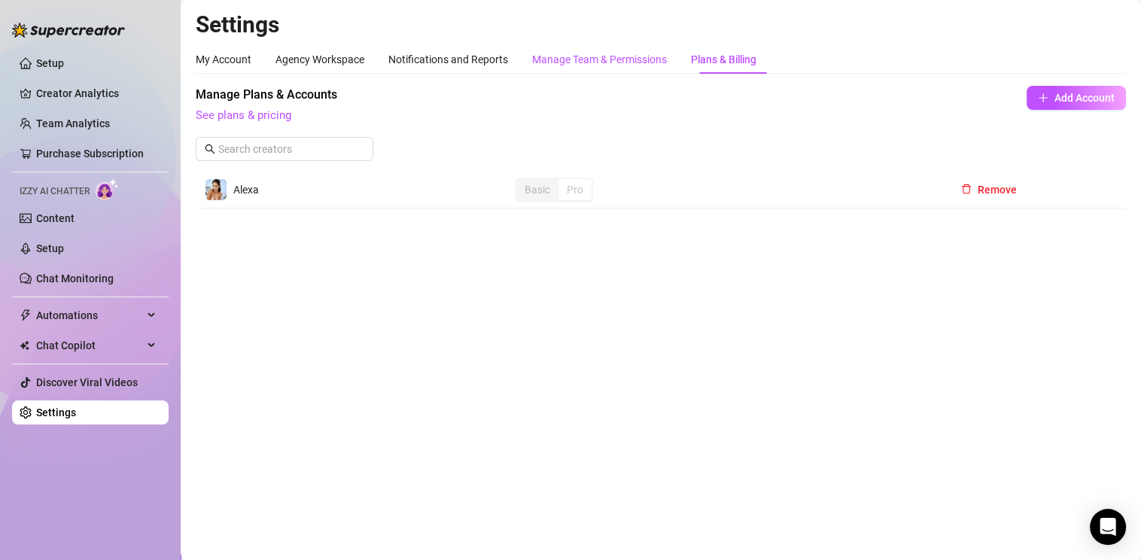
click at [619, 62] on div "Manage Team & Permissions" at bounding box center [599, 59] width 135 height 17
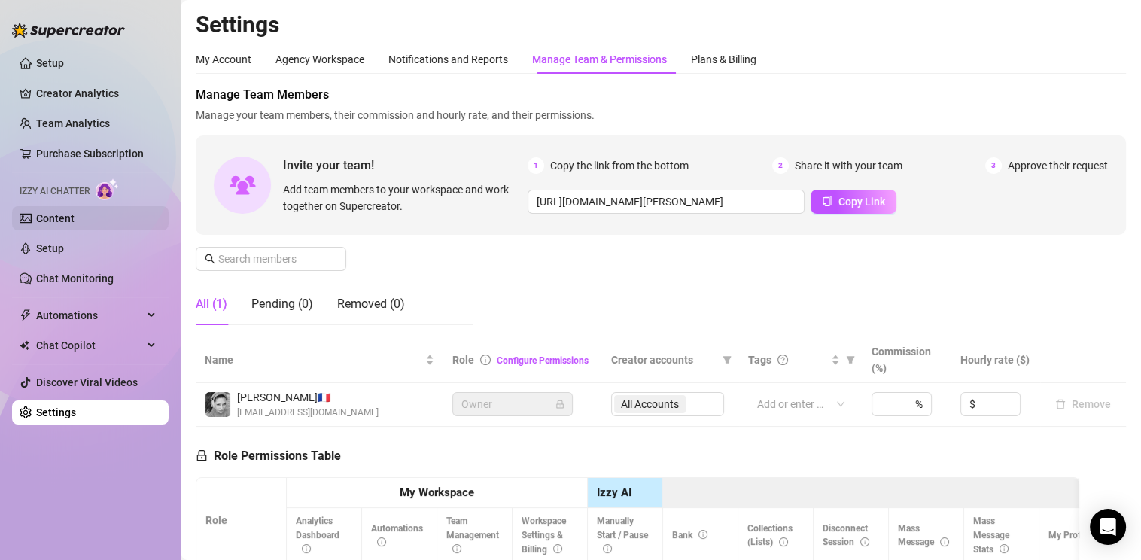
click at [62, 219] on link "Content" at bounding box center [55, 218] width 38 height 12
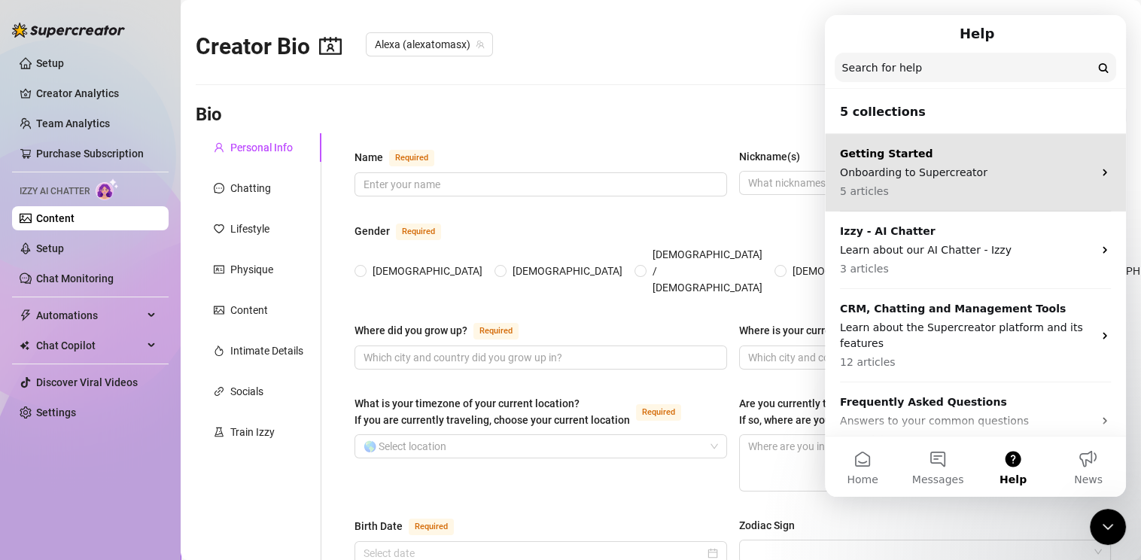
click at [985, 174] on p "Onboarding to Supercreator" at bounding box center [966, 173] width 253 height 16
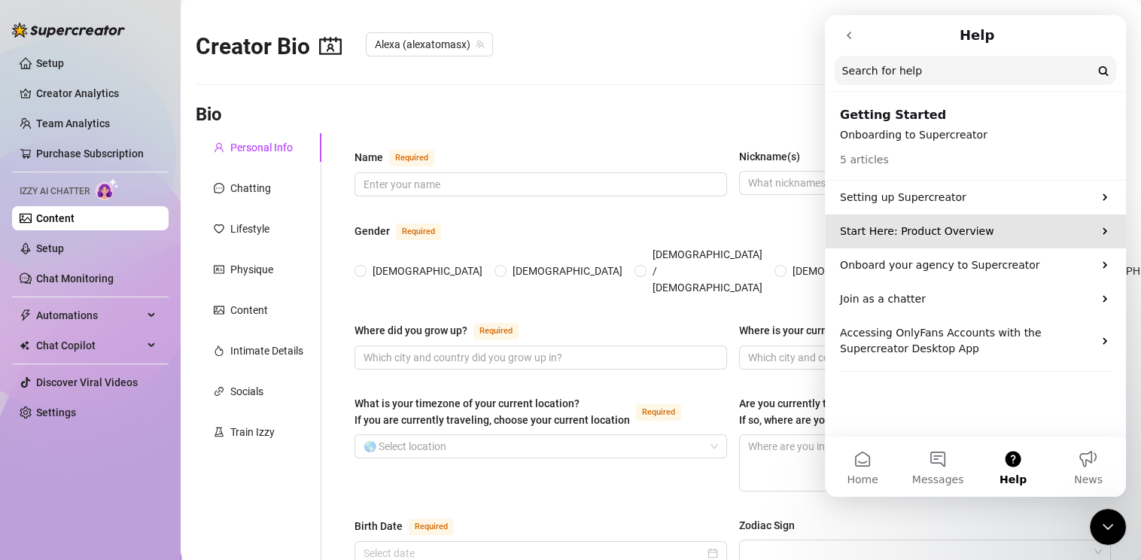
click at [957, 231] on p "Start Here: Product Overview" at bounding box center [966, 232] width 253 height 16
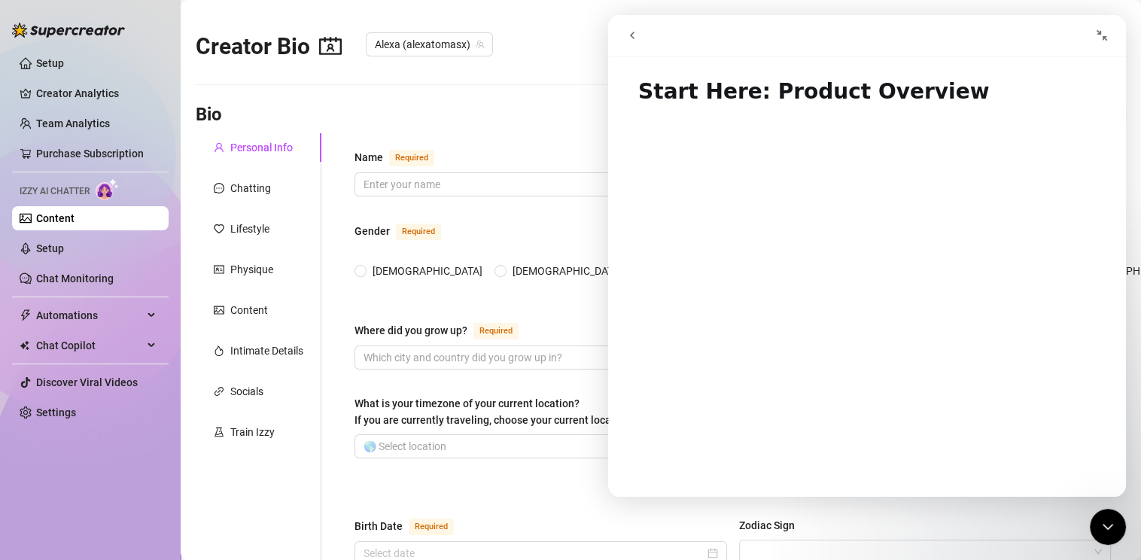
click at [626, 38] on icon "go back" at bounding box center [632, 35] width 12 height 12
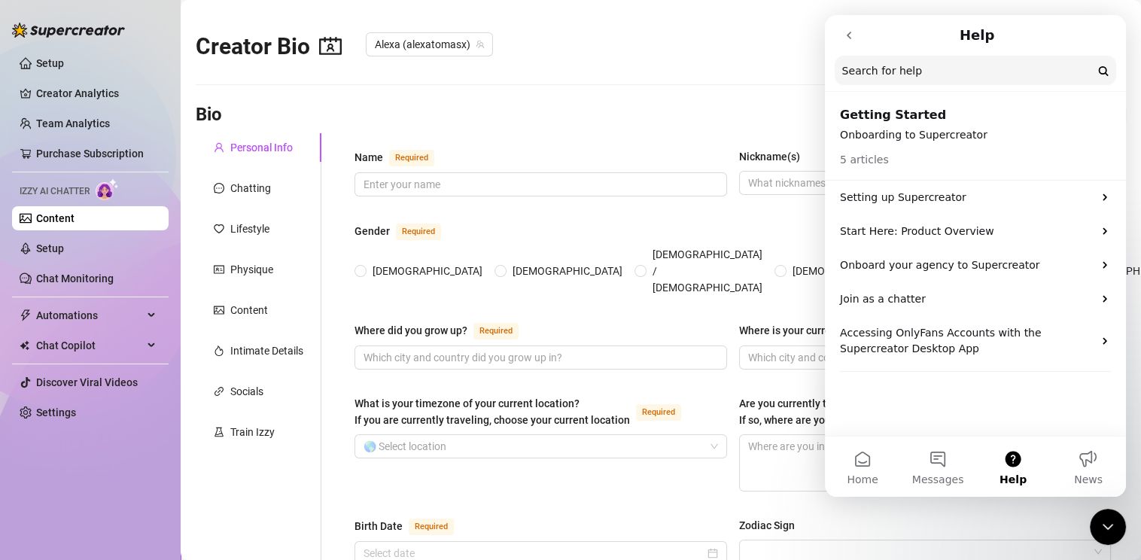
click at [852, 39] on icon "go back" at bounding box center [849, 35] width 12 height 12
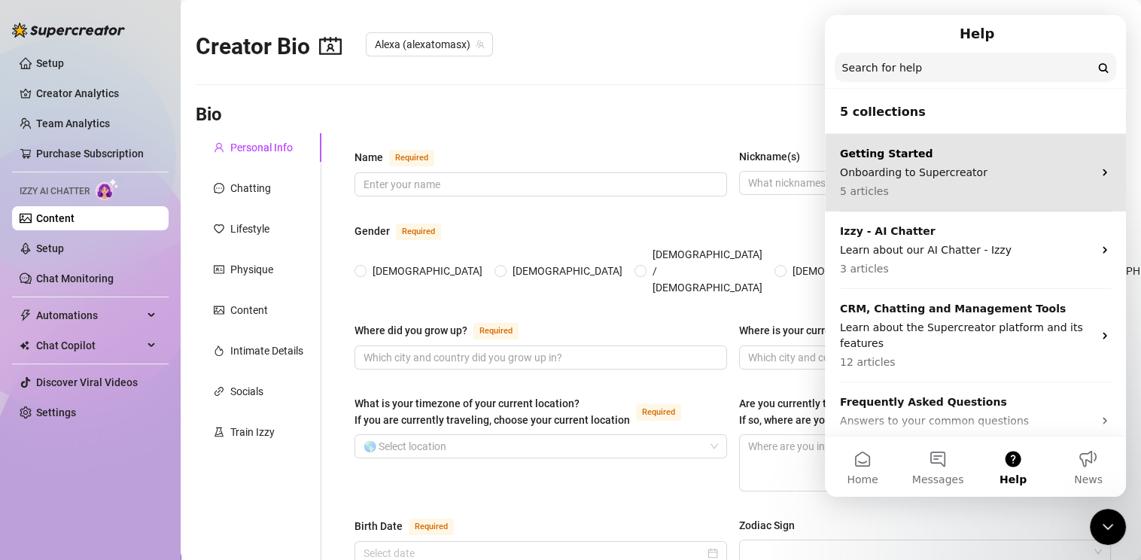
click at [893, 169] on p "Onboarding to Supercreator" at bounding box center [966, 173] width 253 height 16
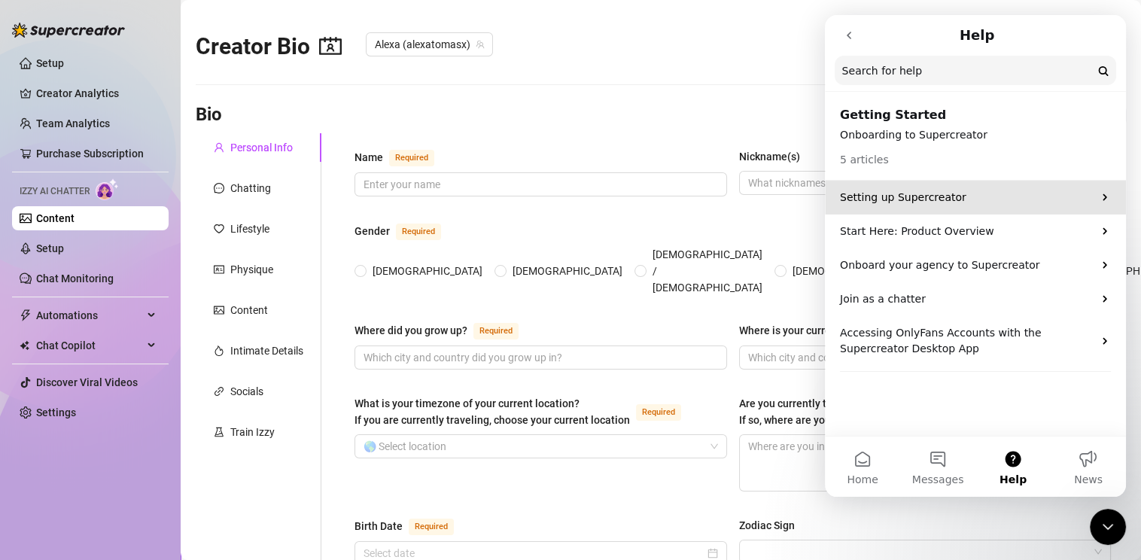
click at [905, 194] on p "Setting up Supercreator" at bounding box center [966, 198] width 253 height 16
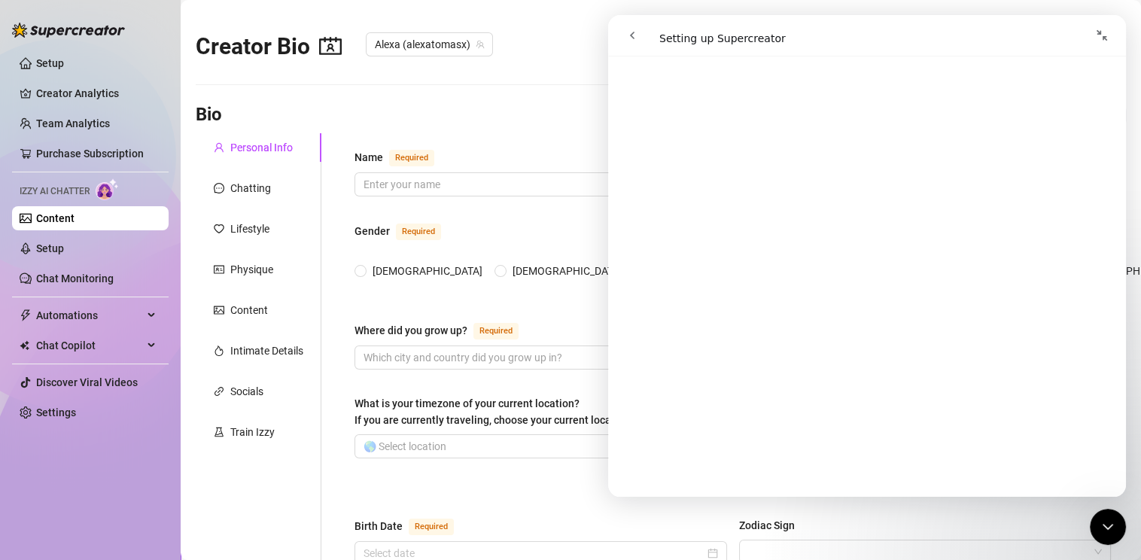
scroll to position [233, 0]
click at [631, 35] on icon "go back" at bounding box center [632, 36] width 5 height 8
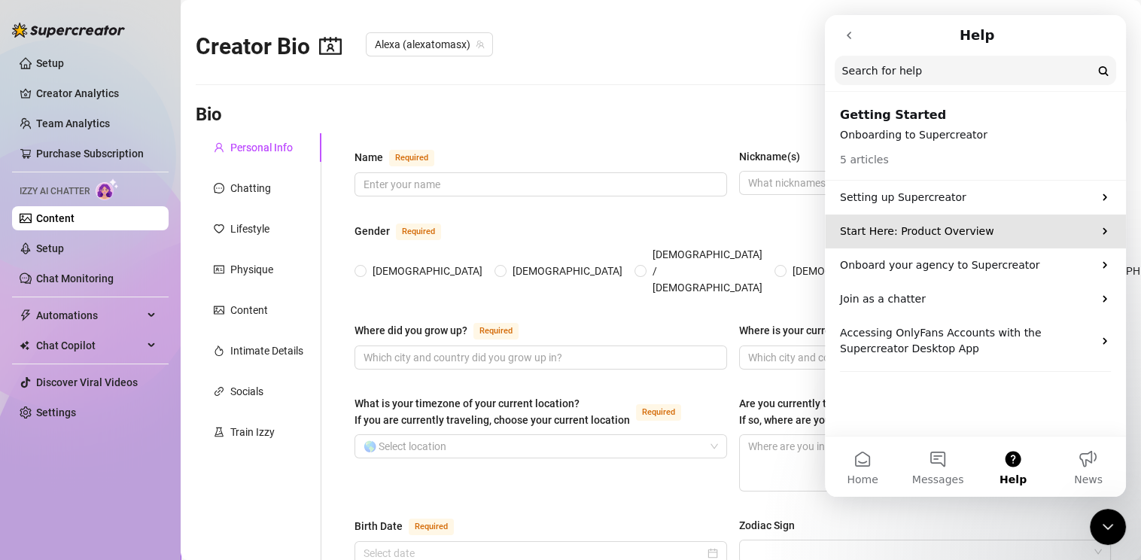
click at [916, 232] on p "Start Here: Product Overview" at bounding box center [966, 232] width 253 height 16
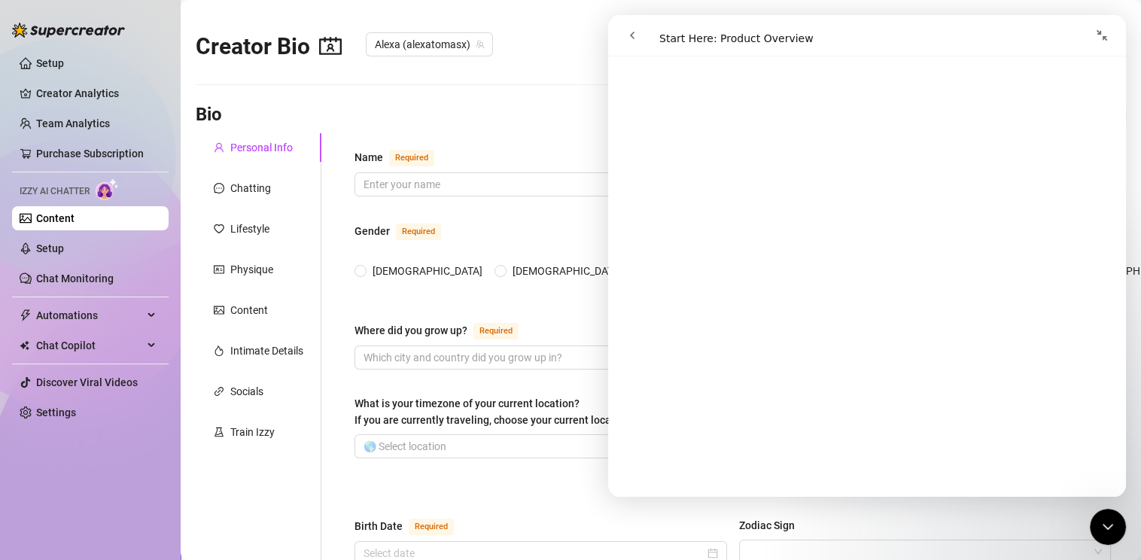
scroll to position [1324, 0]
click at [95, 31] on img at bounding box center [68, 30] width 113 height 15
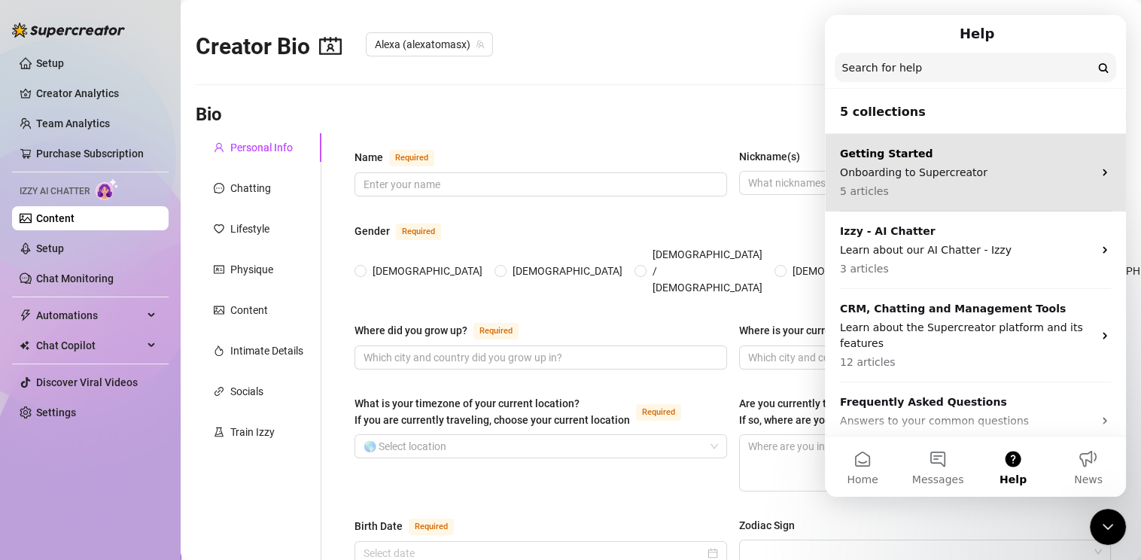
click at [966, 181] on div "Getting Started Onboarding to Supercreator 5 articles" at bounding box center [966, 172] width 253 height 53
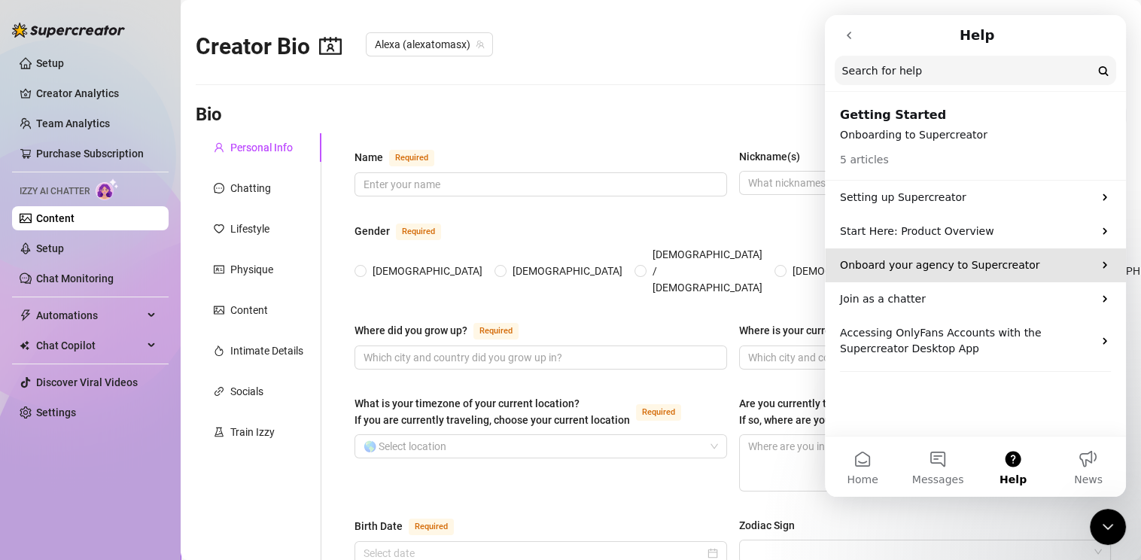
click at [997, 259] on p "Onboard your agency to Supercreator" at bounding box center [966, 265] width 253 height 16
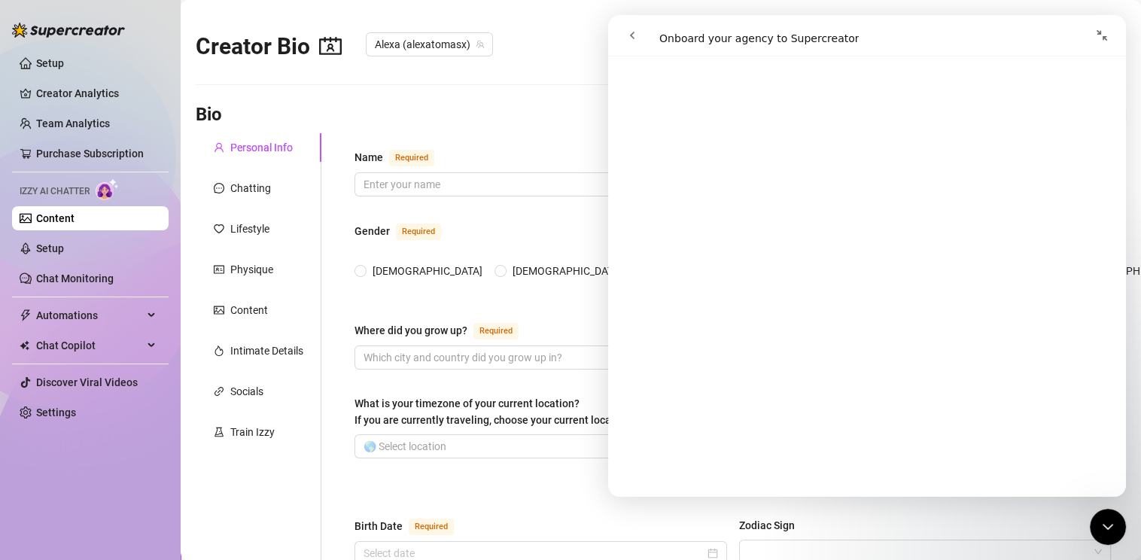
scroll to position [721, 0]
click at [629, 35] on icon "go back" at bounding box center [632, 35] width 12 height 12
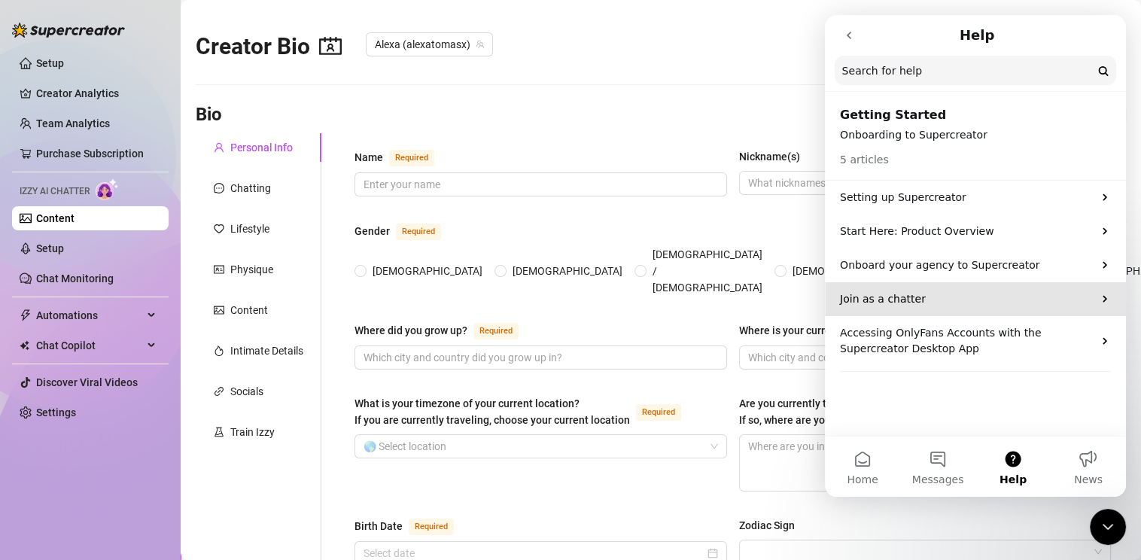
click at [890, 298] on p "Join as a chatter" at bounding box center [966, 299] width 253 height 16
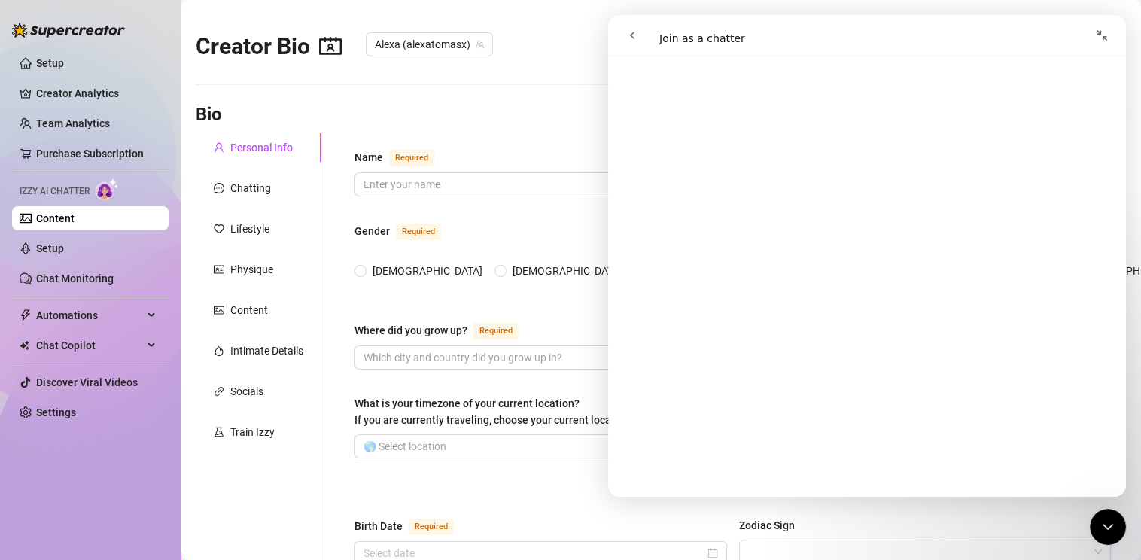
scroll to position [1204, 0]
click at [630, 33] on icon "go back" at bounding box center [632, 35] width 12 height 12
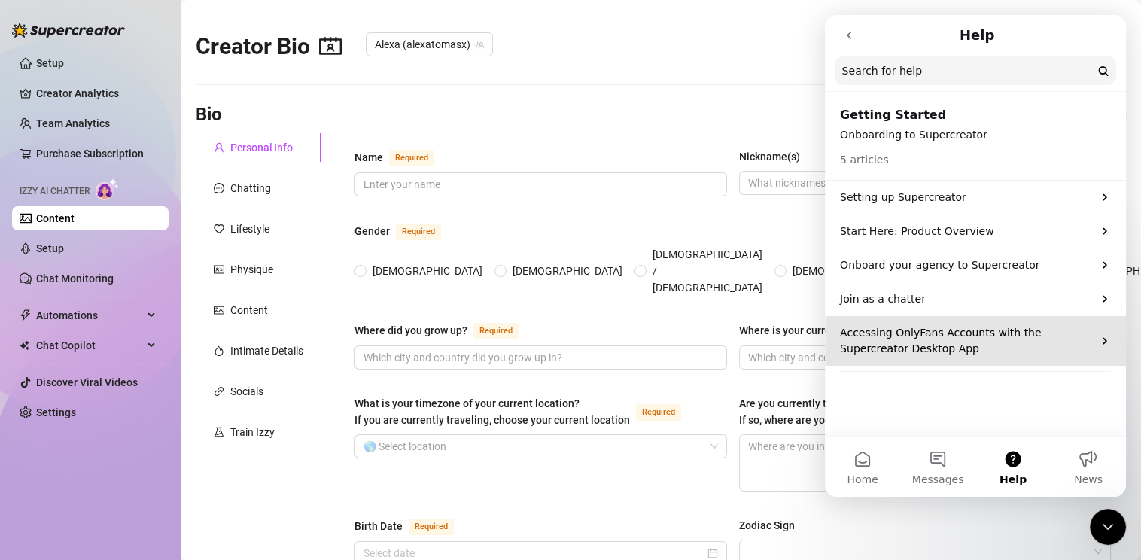
click at [929, 346] on p "Accessing OnlyFans Accounts with the Supercreator Desktop App" at bounding box center [966, 341] width 253 height 32
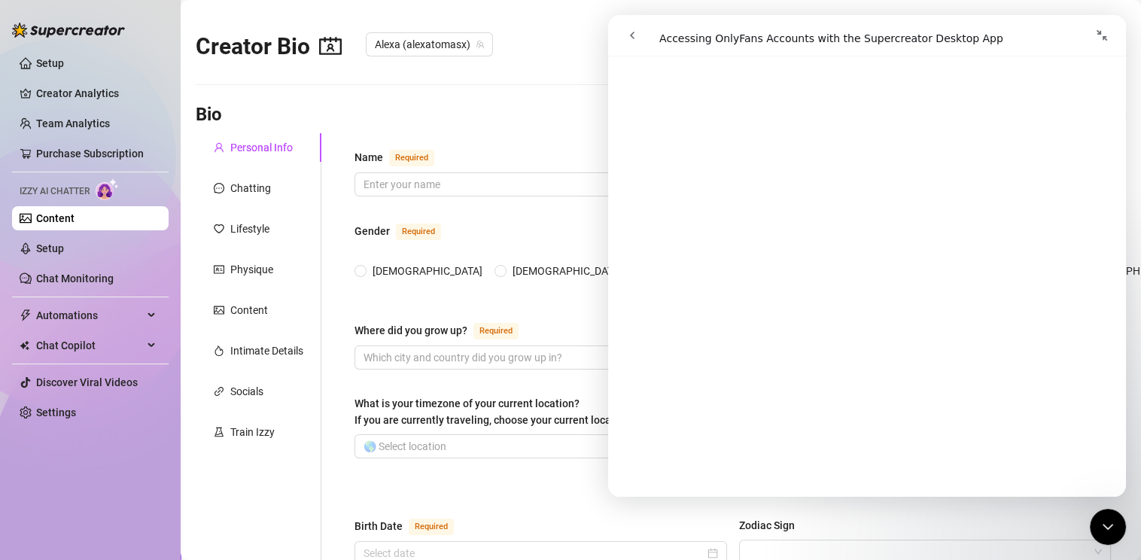
scroll to position [2558, 0]
click at [631, 37] on icon "go back" at bounding box center [632, 35] width 12 height 12
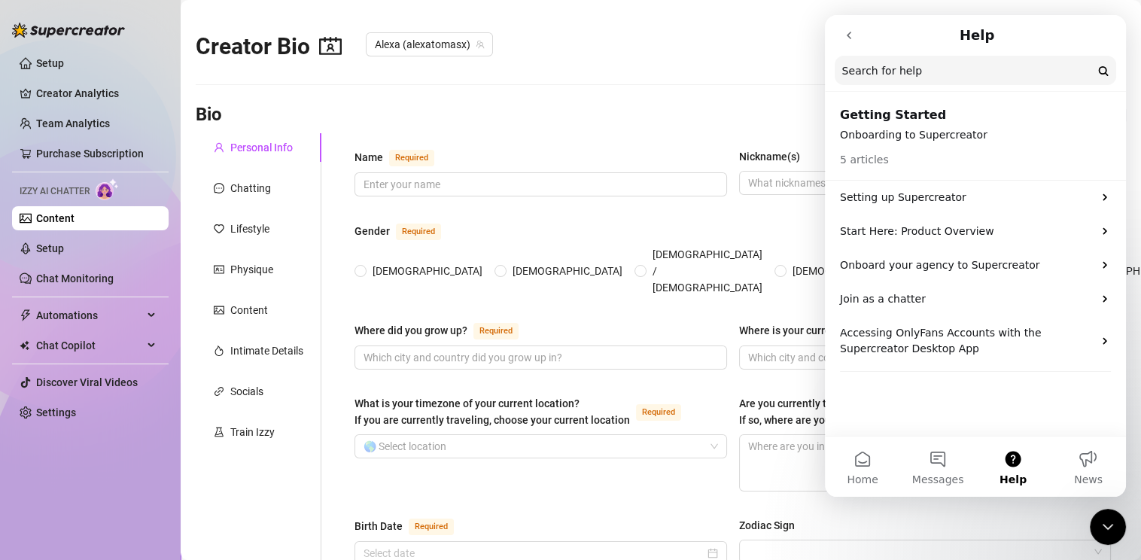
click at [848, 36] on icon "go back" at bounding box center [849, 36] width 5 height 8
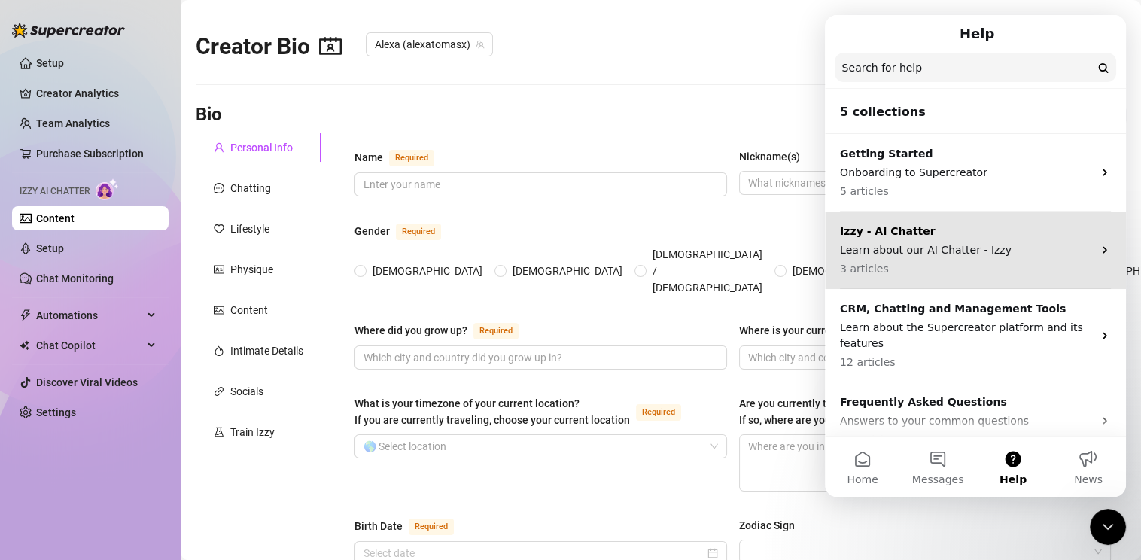
click at [886, 242] on p "Learn about our AI Chatter - Izzy" at bounding box center [966, 250] width 253 height 16
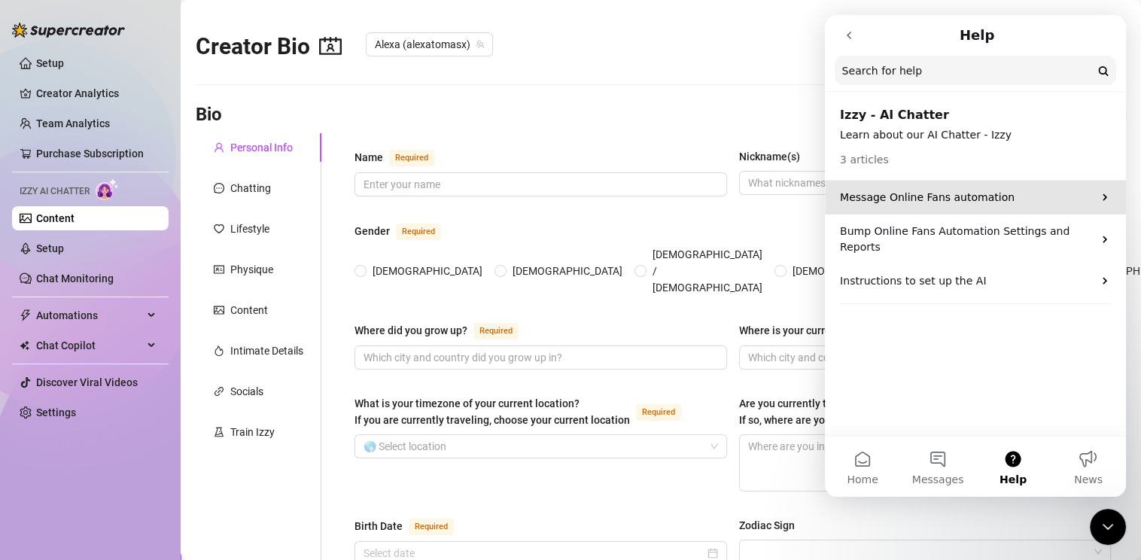
click at [912, 199] on p "Message Online Fans automation" at bounding box center [966, 198] width 253 height 16
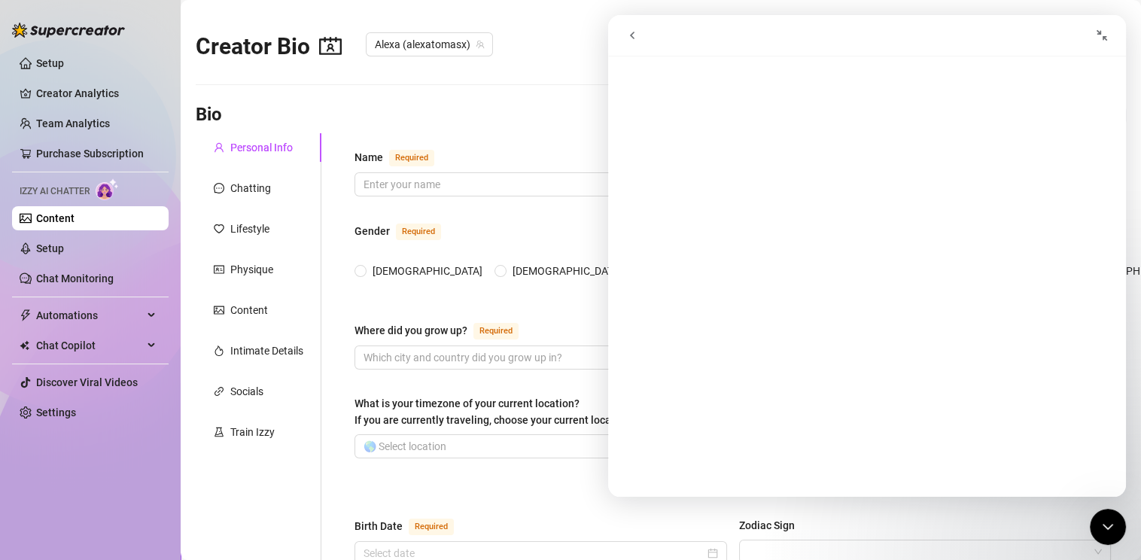
scroll to position [0, 0]
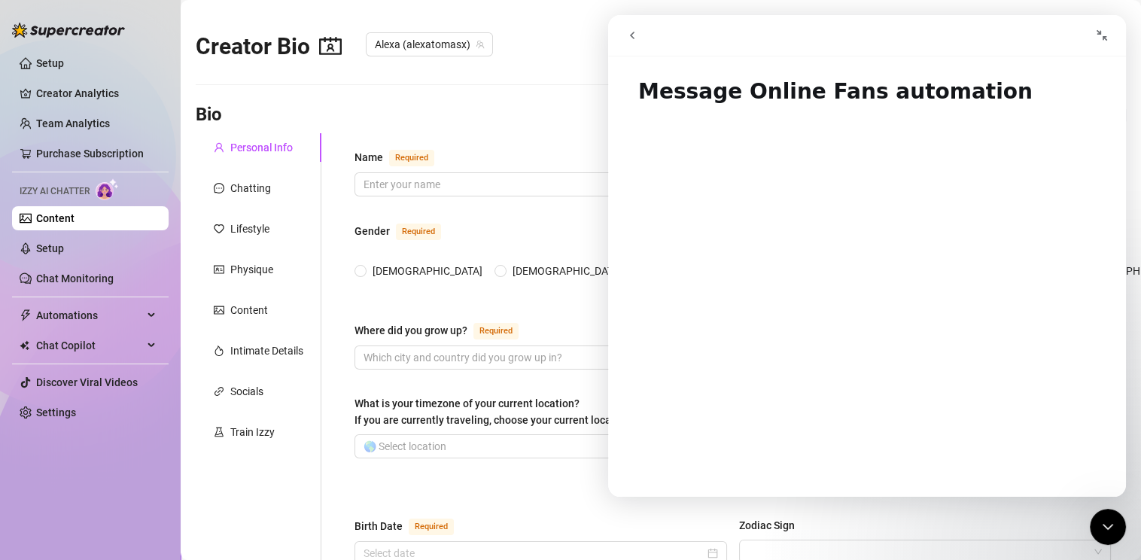
click at [634, 33] on icon "go back" at bounding box center [632, 35] width 12 height 12
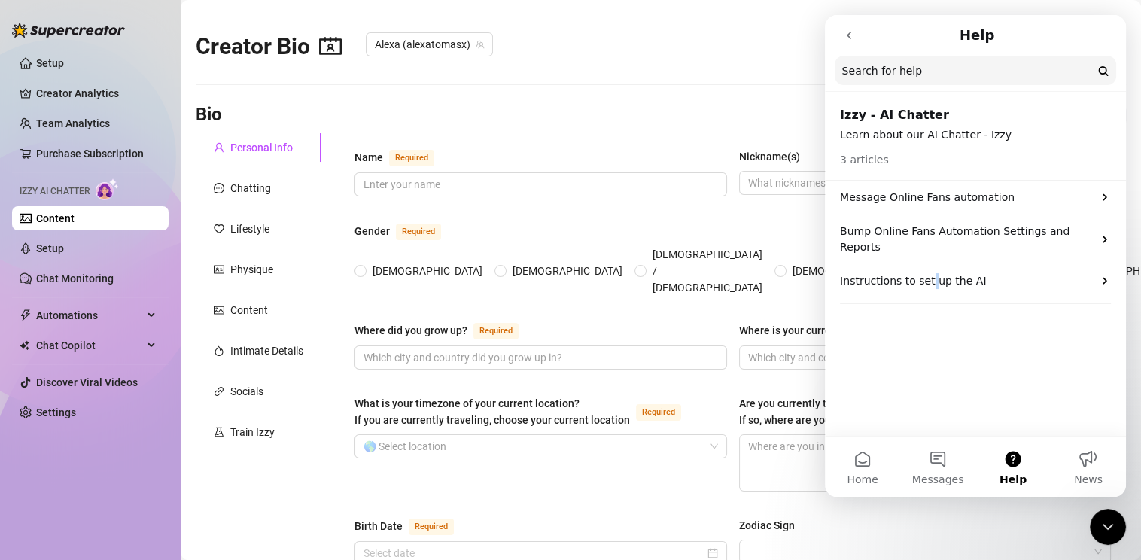
drag, startPoint x: 887, startPoint y: 166, endPoint x: 927, endPoint y: 378, distance: 216.1
click at [927, 378] on div "Izzy - AI Chatter Learn about our AI Chatter - Izzy 3 articles Message Online F…" at bounding box center [975, 265] width 301 height 342
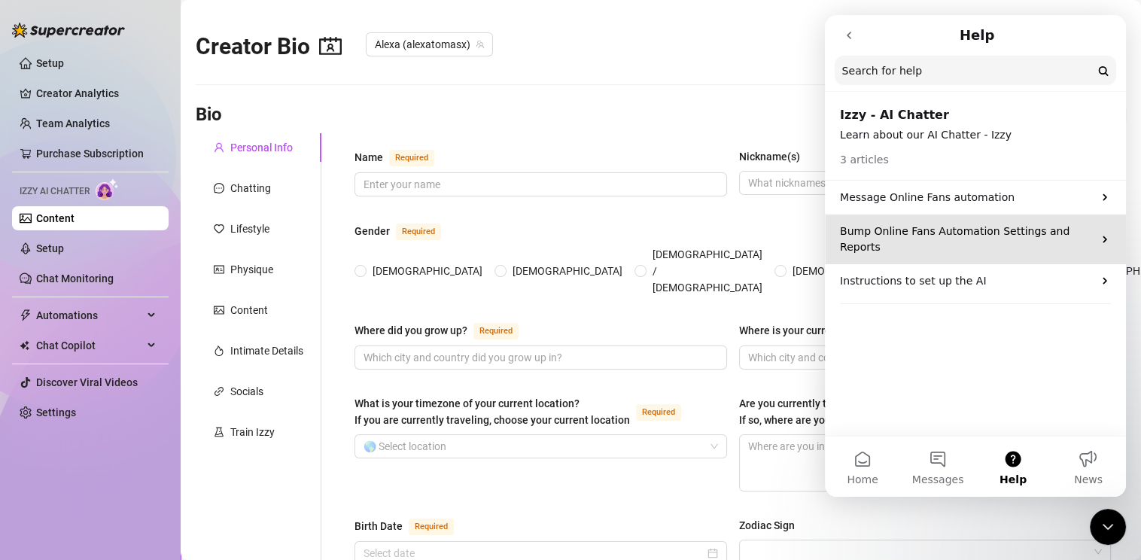
click at [966, 237] on p "Bump Online Fans Automation Settings and Reports" at bounding box center [966, 240] width 253 height 32
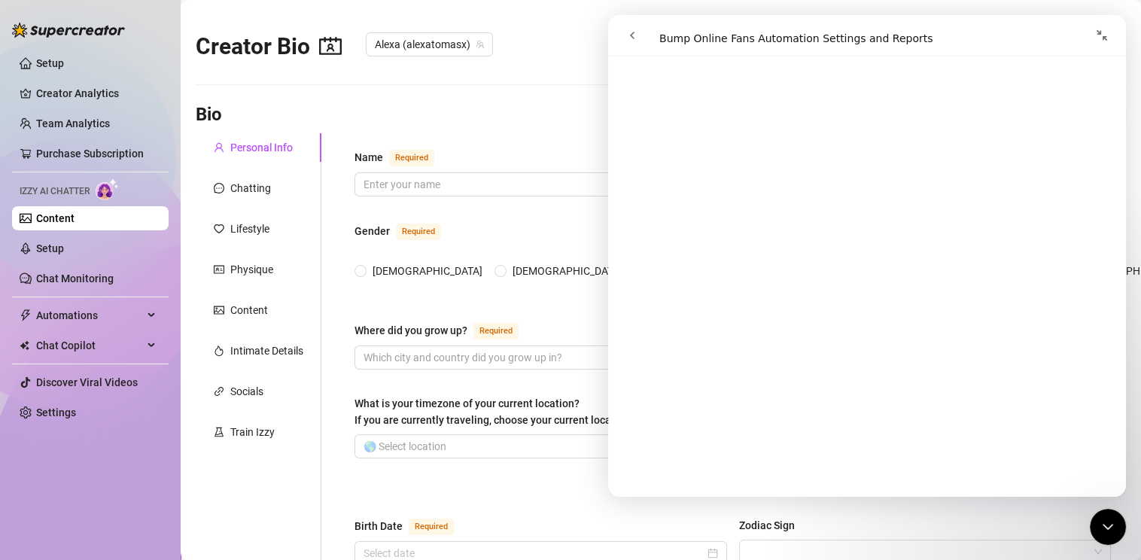
scroll to position [1054, 0]
click at [633, 35] on icon "go back" at bounding box center [632, 35] width 12 height 12
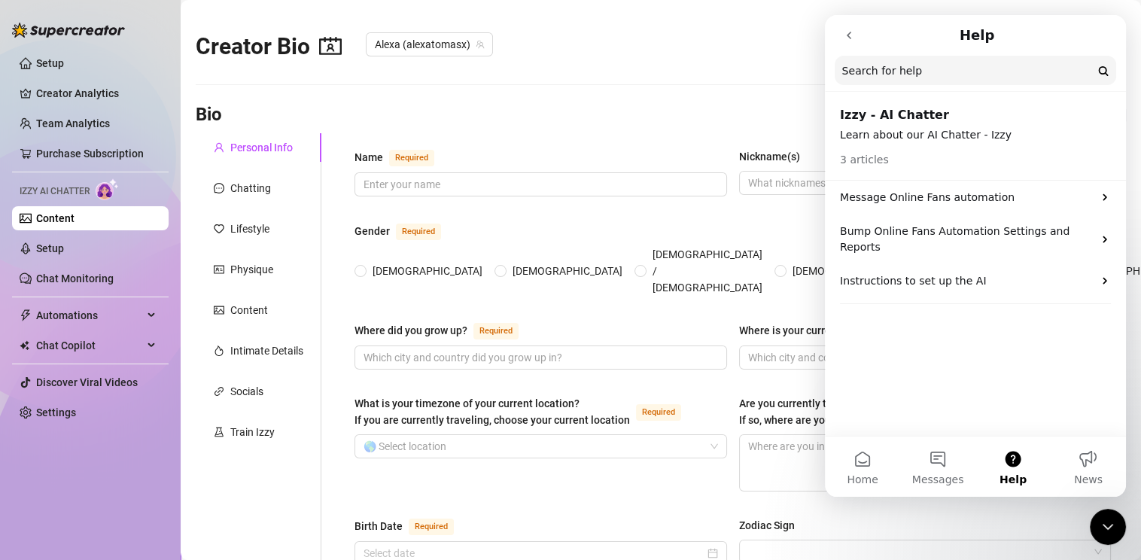
click at [714, 72] on div "Creator Bio Alexa (alexatomasx)" at bounding box center [661, 43] width 930 height 65
click at [850, 37] on icon "go back" at bounding box center [849, 36] width 5 height 8
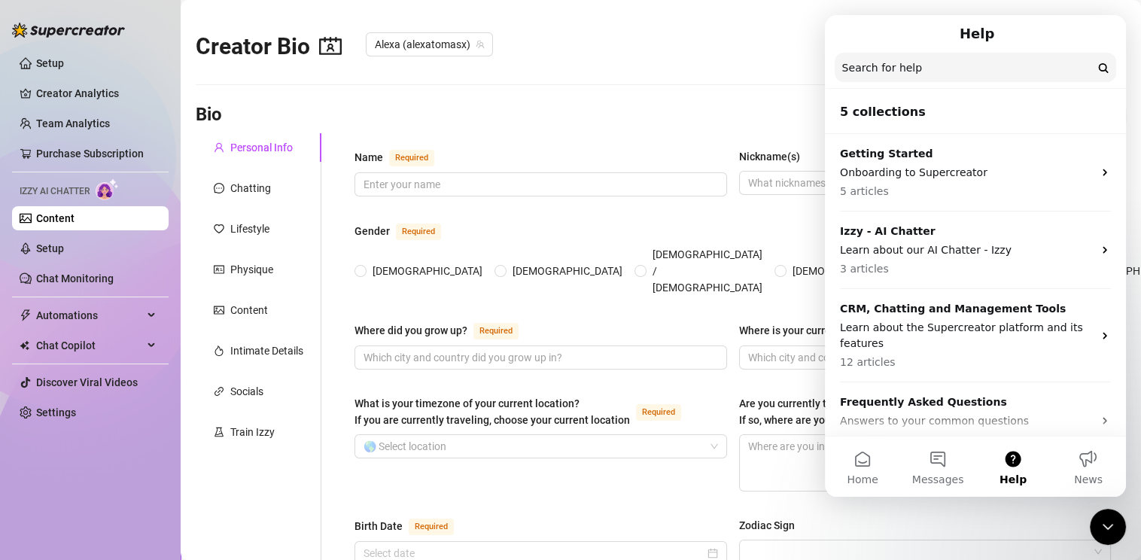
click at [697, 71] on div "Creator Bio Alexa (alexatomasx)" at bounding box center [661, 43] width 930 height 65
click at [36, 242] on link "Setup" at bounding box center [50, 248] width 28 height 12
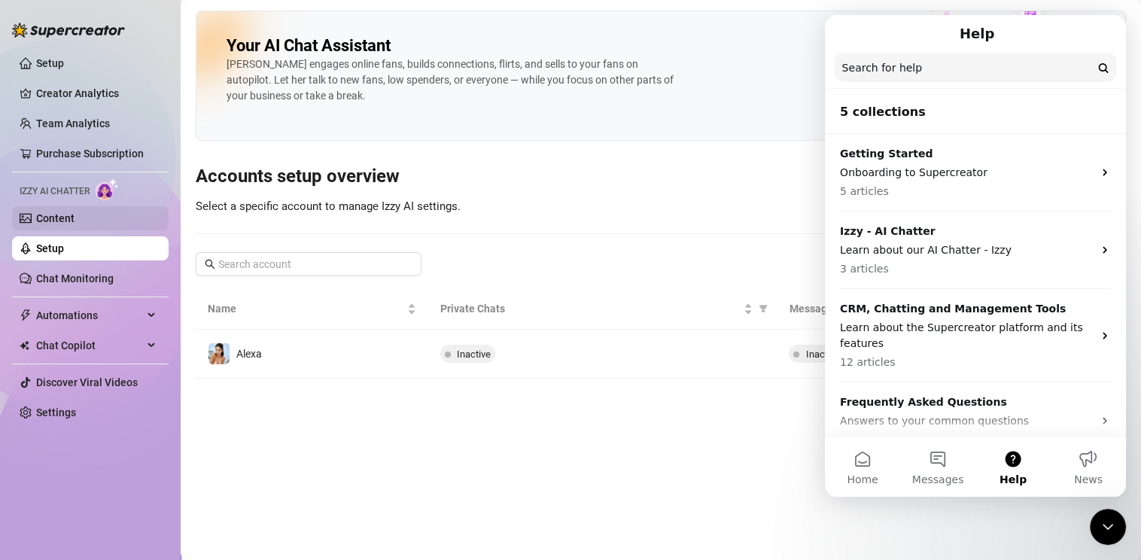
click at [55, 220] on link "Content" at bounding box center [55, 218] width 38 height 12
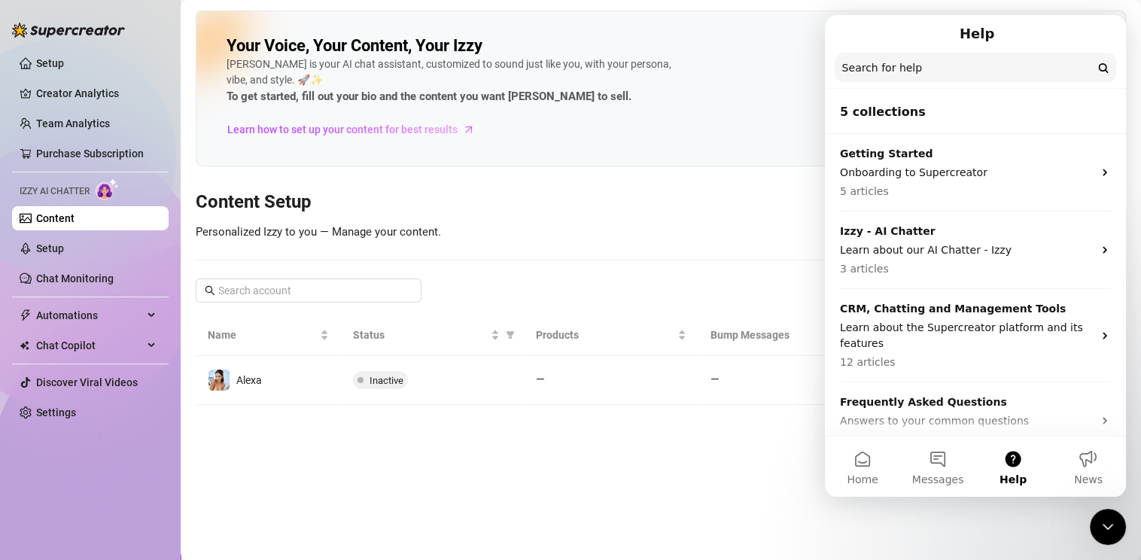
scroll to position [101, 0]
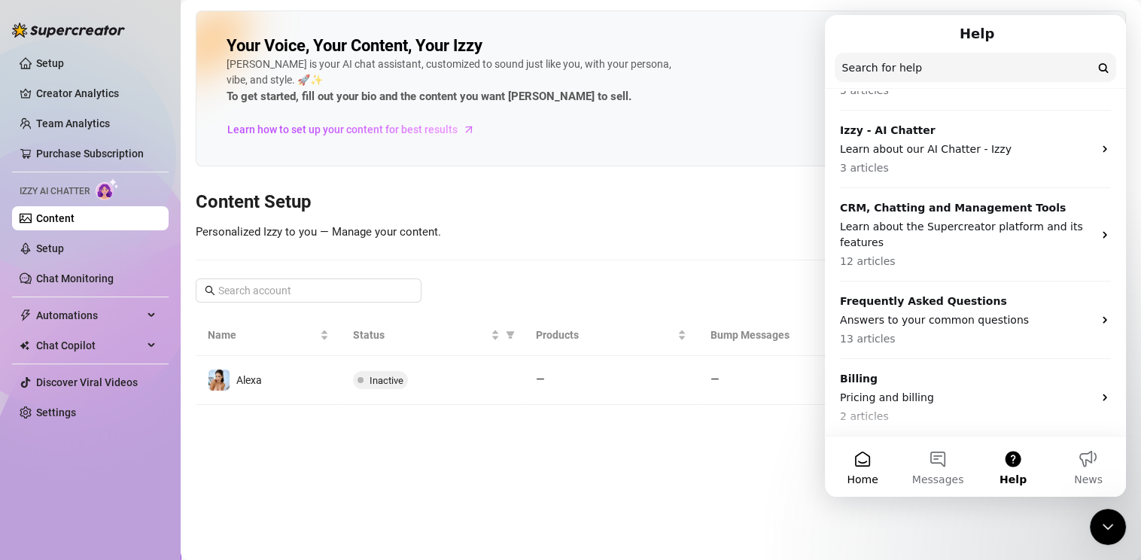
click at [852, 468] on button "Home" at bounding box center [862, 467] width 75 height 60
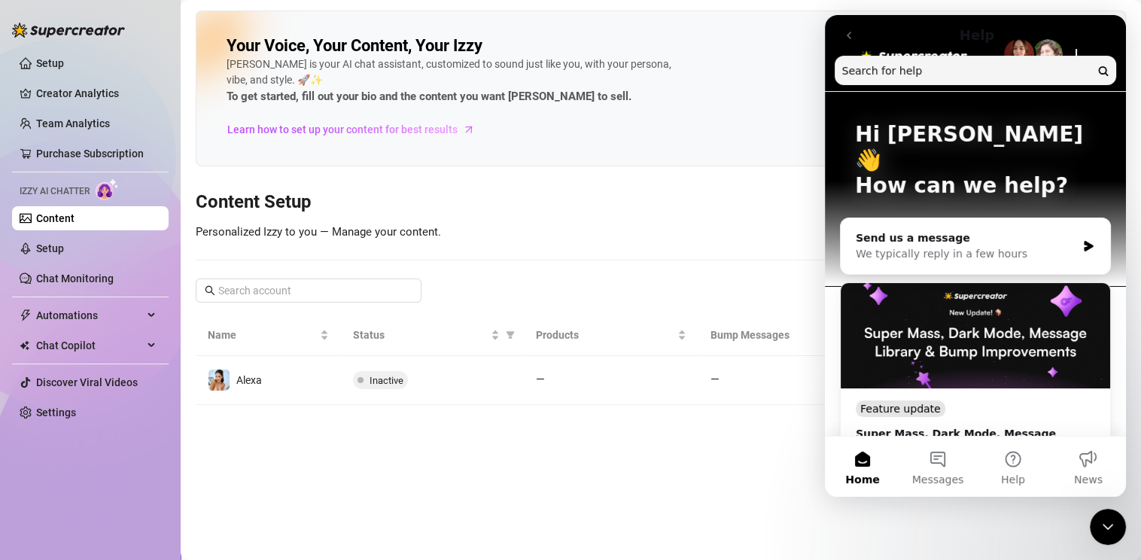
click at [969, 464] on button "Messages" at bounding box center [937, 467] width 75 height 60
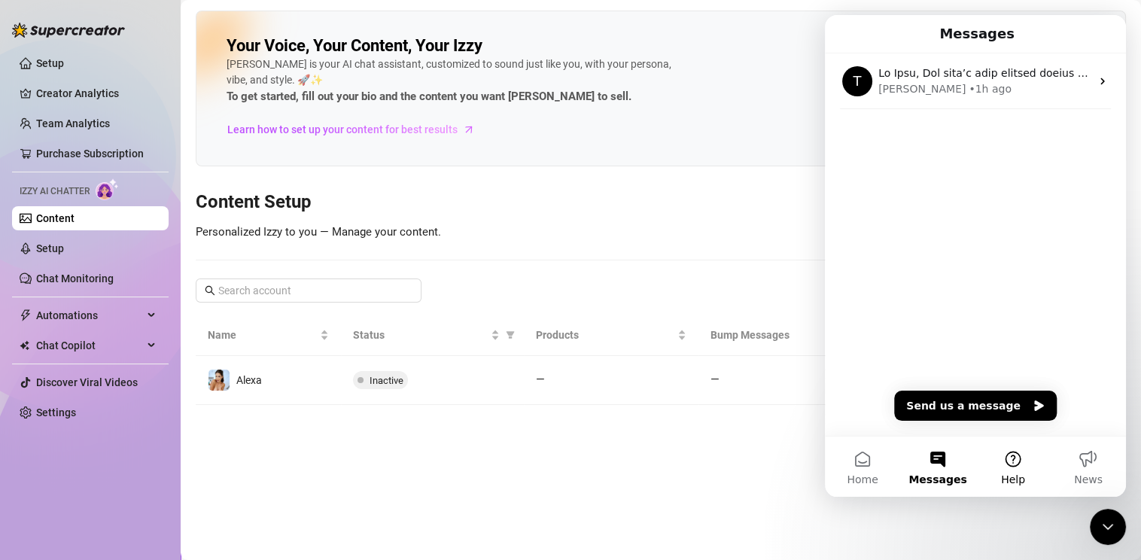
click at [1015, 464] on button "Help" at bounding box center [1012, 467] width 75 height 60
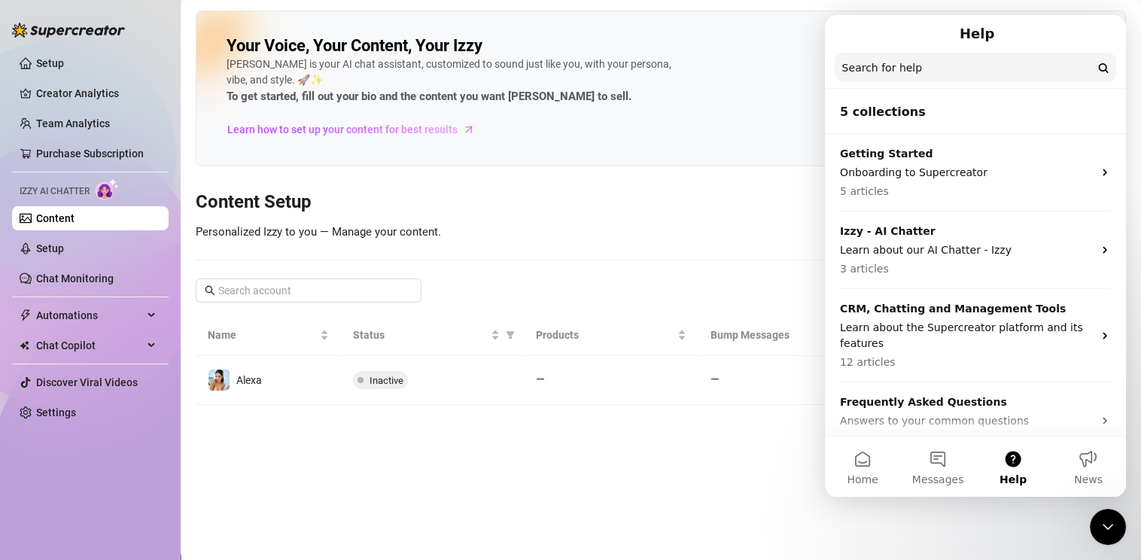
click at [980, 26] on h1 "Help" at bounding box center [977, 34] width 41 height 26
click at [793, 108] on div "Your Voice, Your Content, Your Izzy Izzy is your AI chat assistant, customized …" at bounding box center [661, 89] width 930 height 156
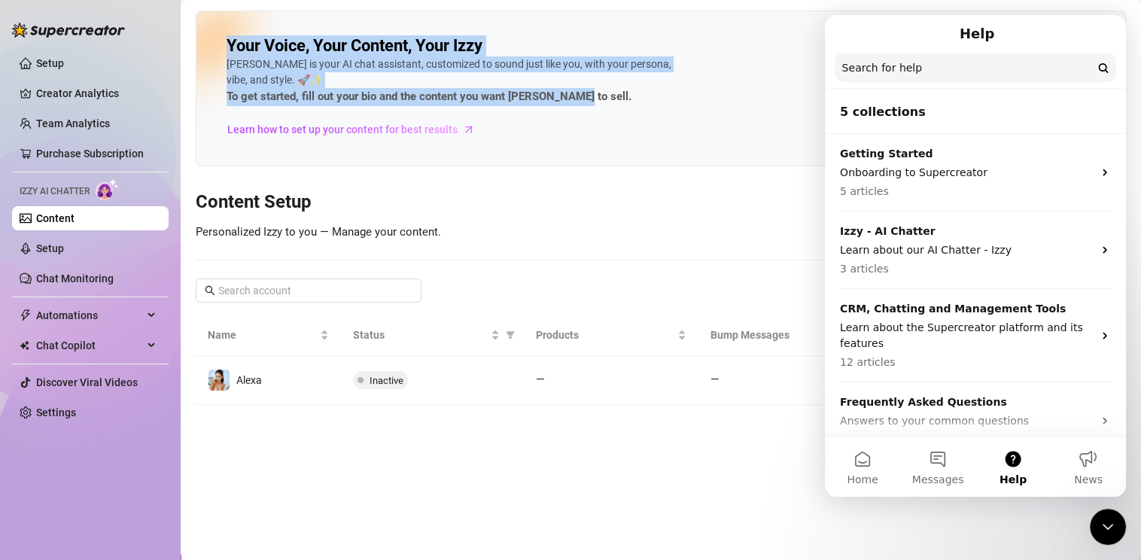
click at [792, 107] on div "Your Voice, Your Content, Your Izzy Izzy is your AI chat assistant, customized …" at bounding box center [661, 89] width 930 height 156
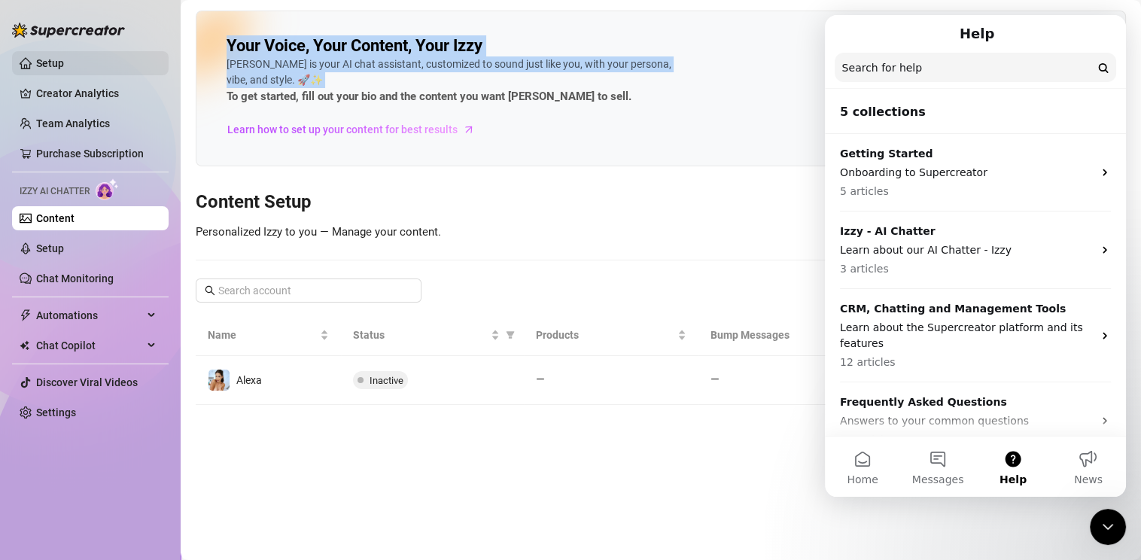
click at [64, 63] on link "Setup" at bounding box center [50, 63] width 28 height 12
